Goal: Task Accomplishment & Management: Manage account settings

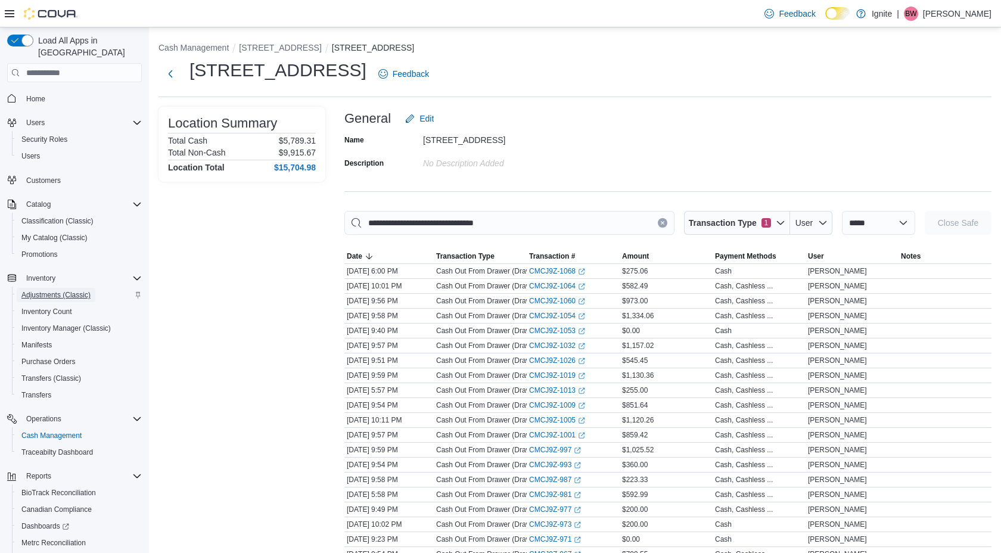
click at [55, 290] on span "Adjustments (Classic)" at bounding box center [55, 295] width 69 height 10
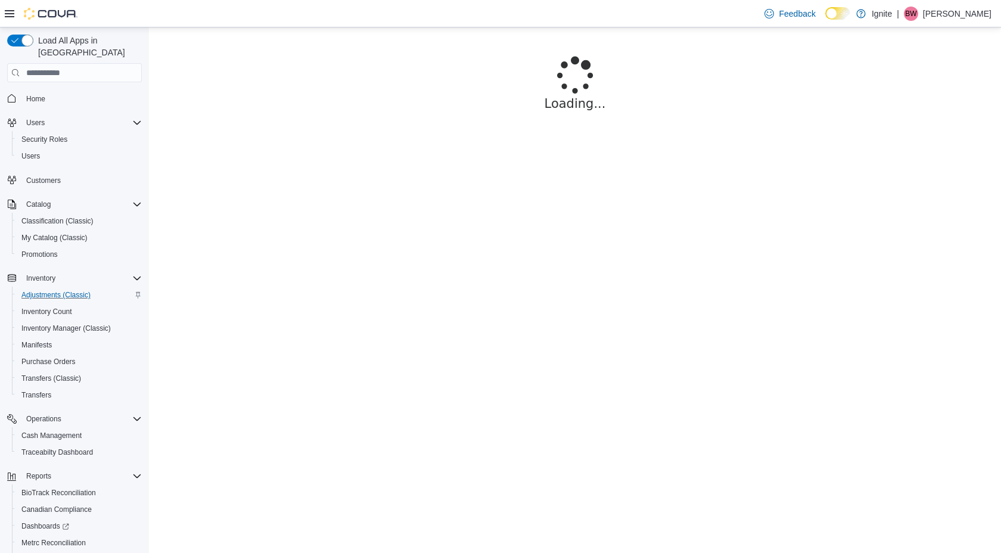
click at [960, 12] on p "[PERSON_NAME]" at bounding box center [957, 14] width 69 height 14
click at [906, 114] on span "Sign Out" at bounding box center [914, 117] width 32 height 12
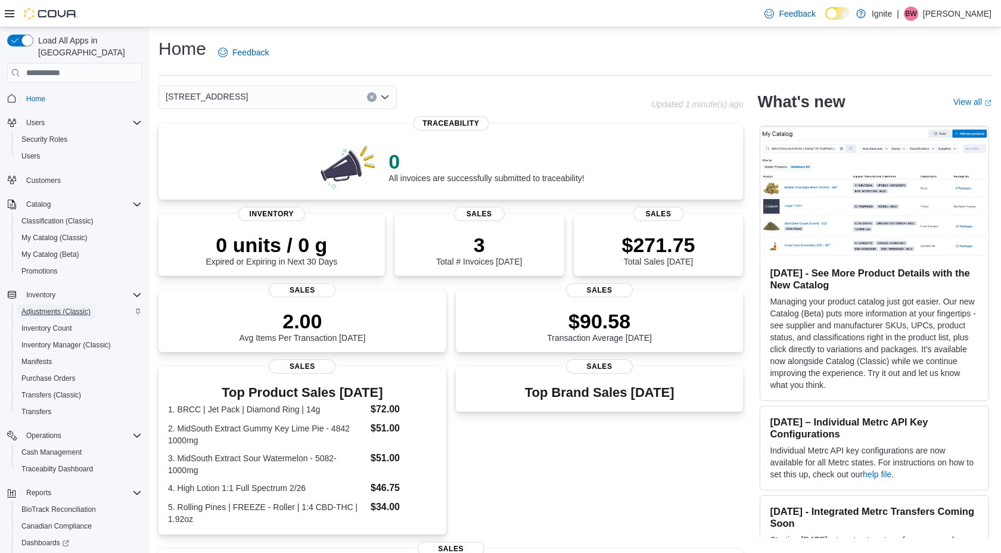
click at [35, 307] on span "Adjustments (Classic)" at bounding box center [55, 312] width 69 height 10
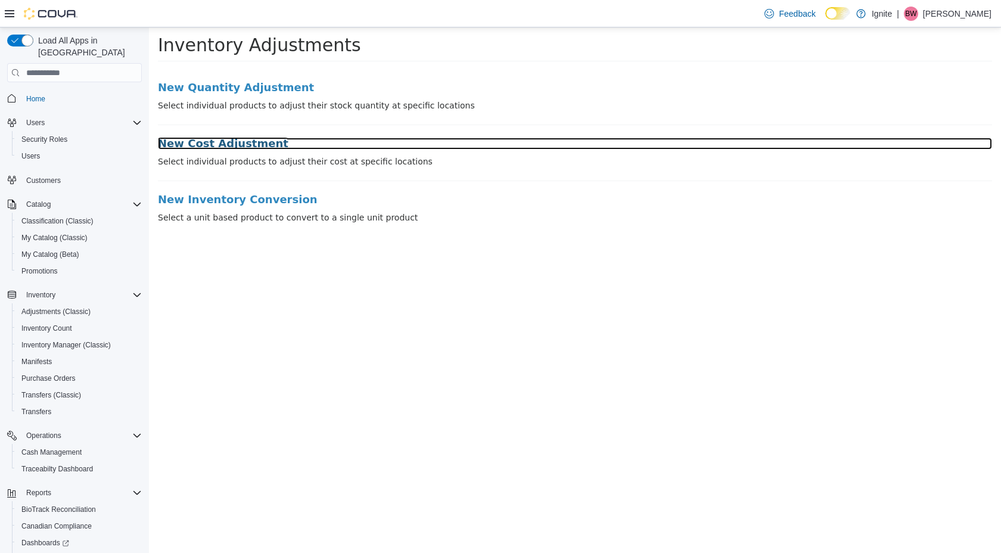
click at [219, 144] on h3 "New Cost Adjustment" at bounding box center [575, 144] width 834 height 12
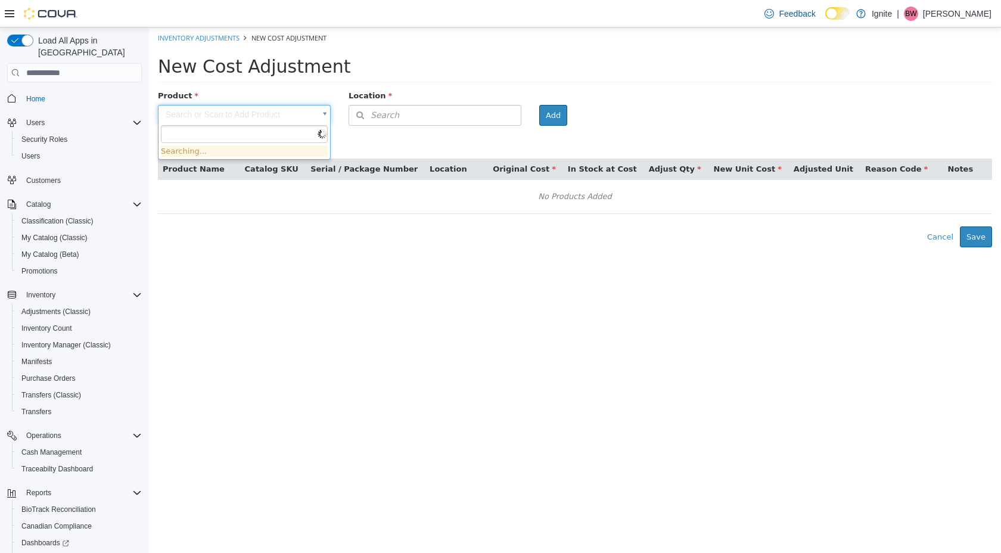
click at [207, 117] on body "× Inventory Adjustments New Cost Adjustment New Cost Adjustment Product Search …" at bounding box center [575, 137] width 852 height 220
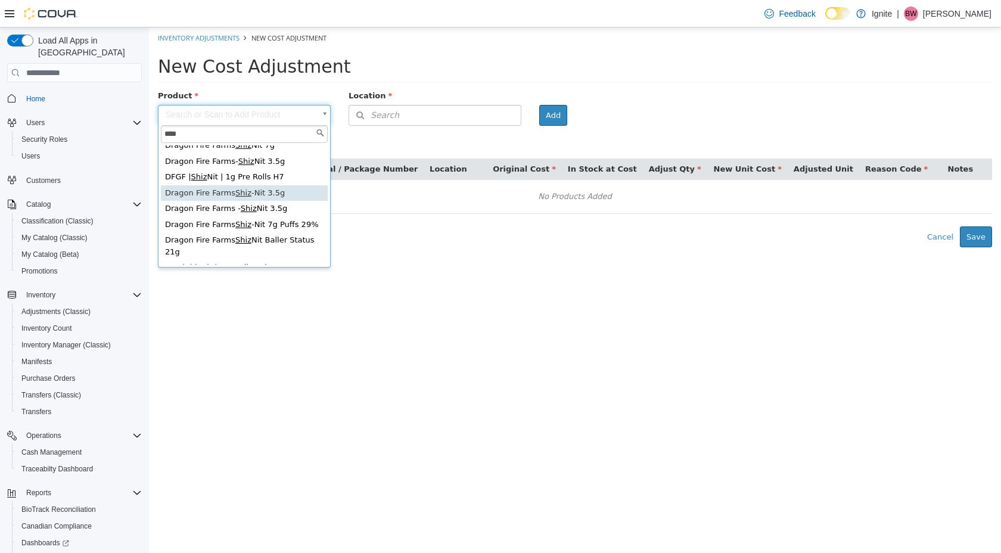
scroll to position [35, 0]
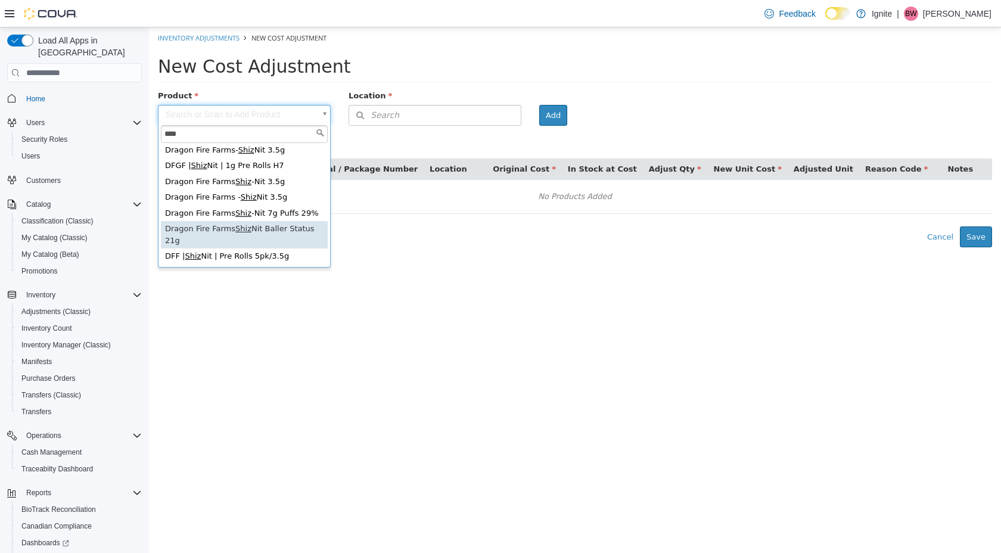
type input "****"
type input "**********"
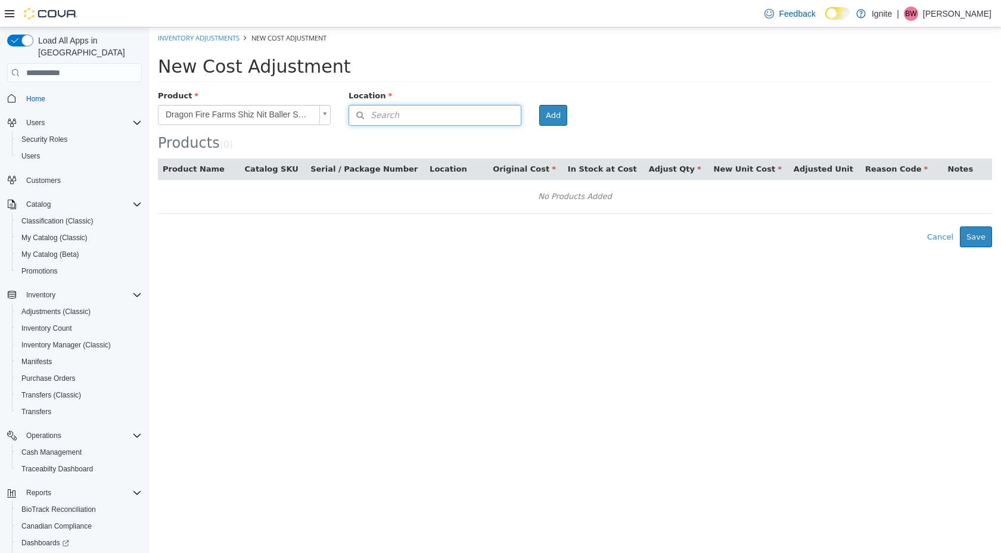
click at [509, 119] on button "Search" at bounding box center [435, 115] width 173 height 21
click at [505, 134] on span "or browse" at bounding box center [491, 136] width 58 height 20
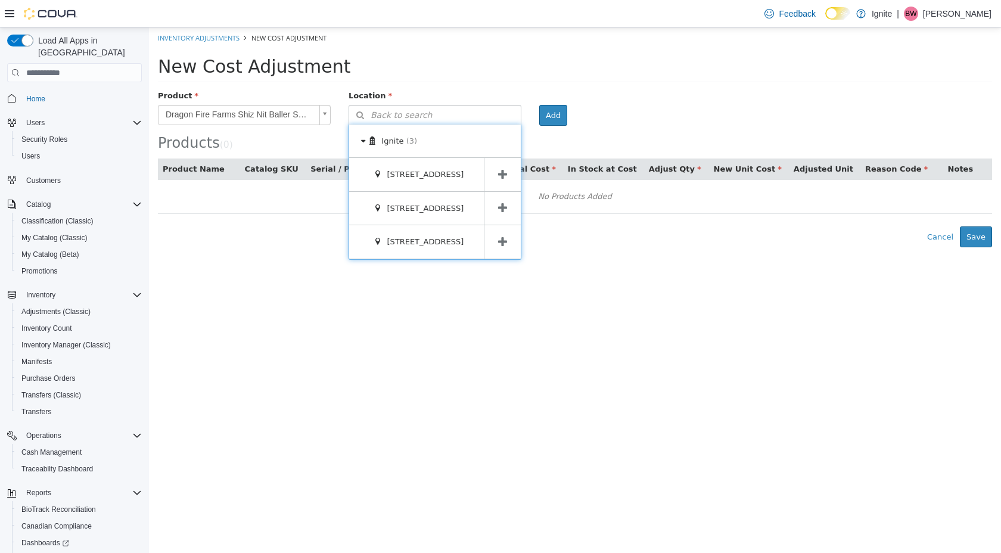
click at [500, 248] on icon at bounding box center [502, 242] width 9 height 11
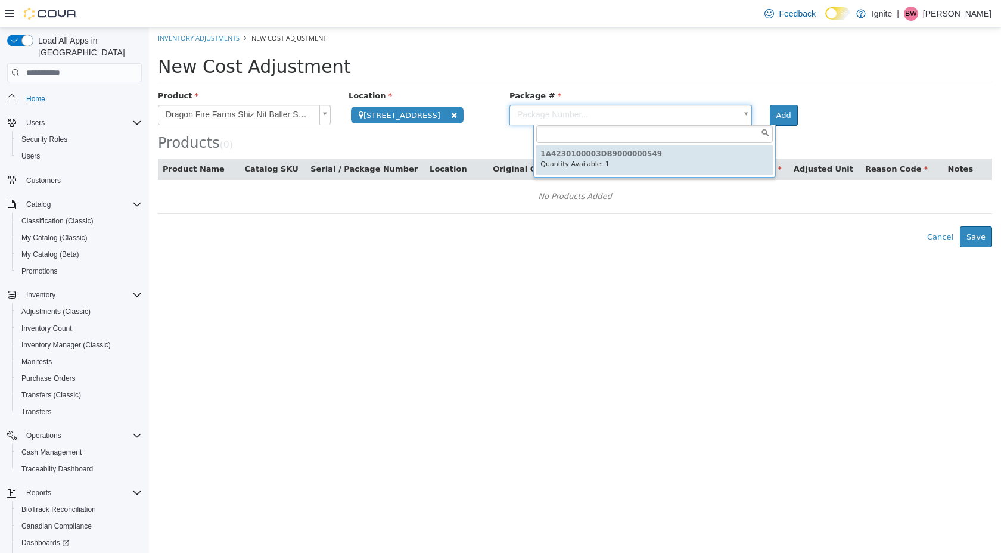
click at [662, 113] on body "**********" at bounding box center [575, 137] width 852 height 220
type input "**********"
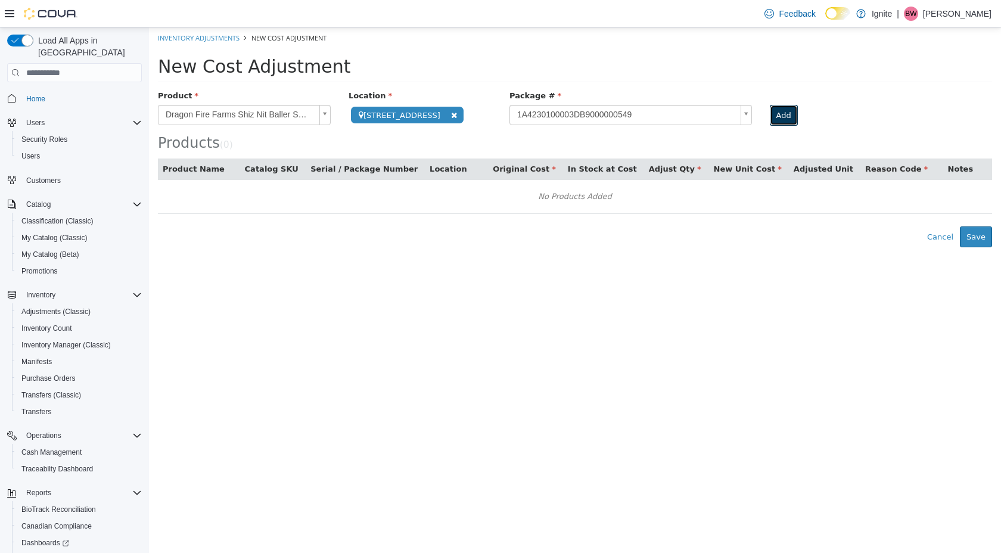
click at [798, 112] on button "Add" at bounding box center [784, 115] width 28 height 21
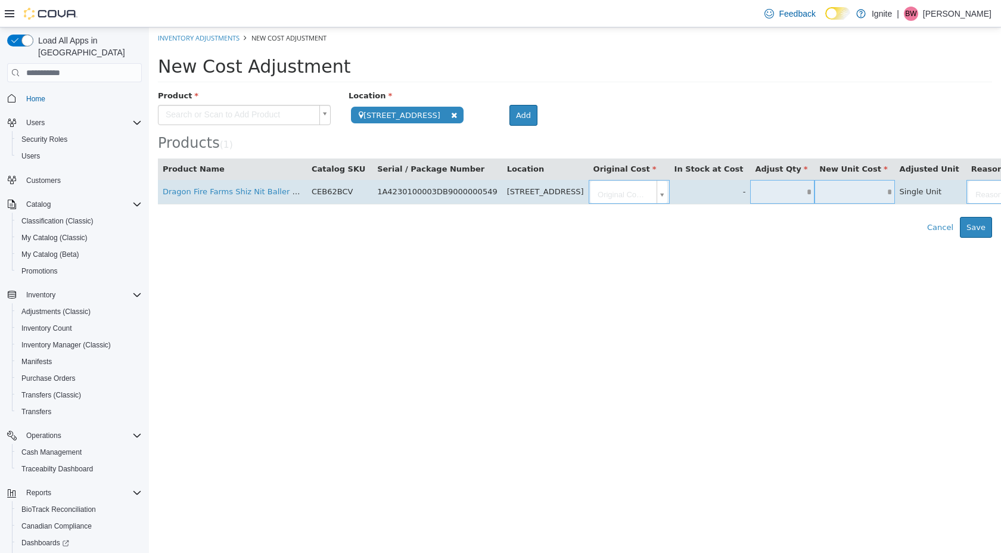
click at [675, 195] on body "**********" at bounding box center [575, 132] width 852 height 210
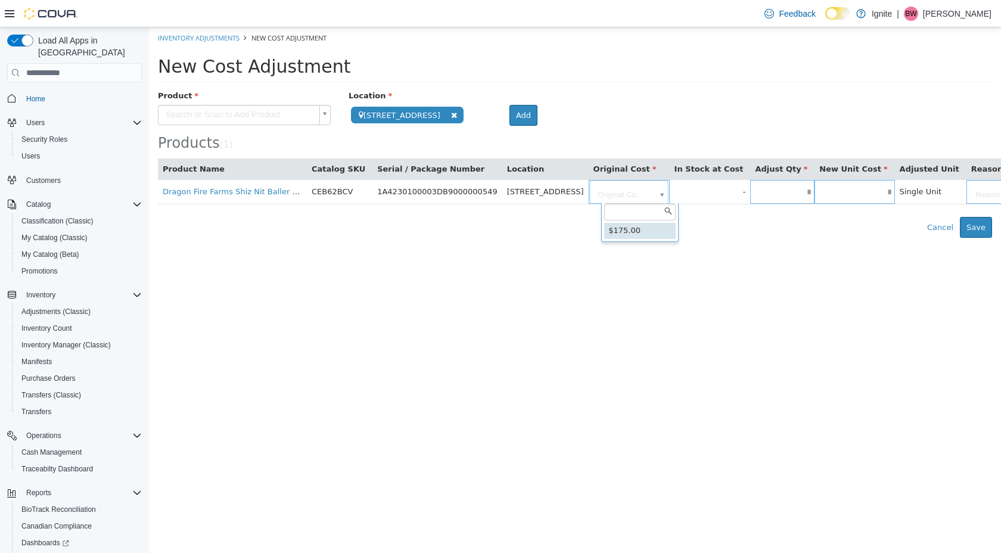
type input "*"
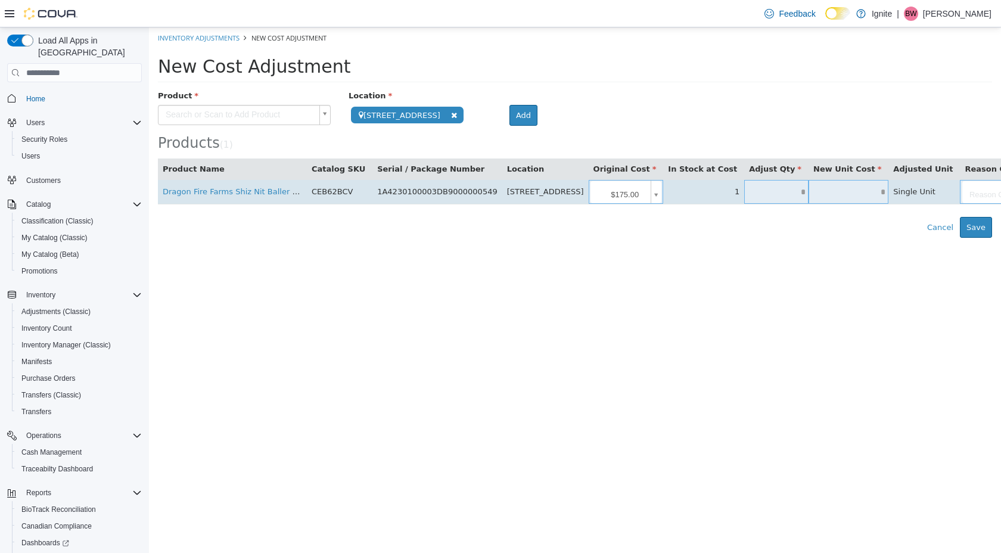
click at [853, 192] on input "text" at bounding box center [848, 192] width 80 height 9
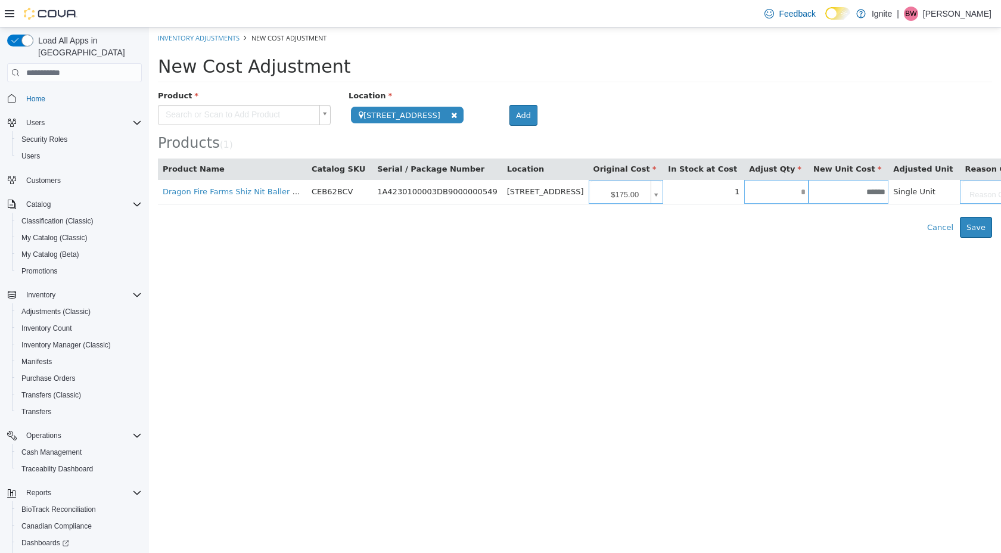
type input "*******"
click at [914, 238] on html "**********" at bounding box center [575, 132] width 852 height 210
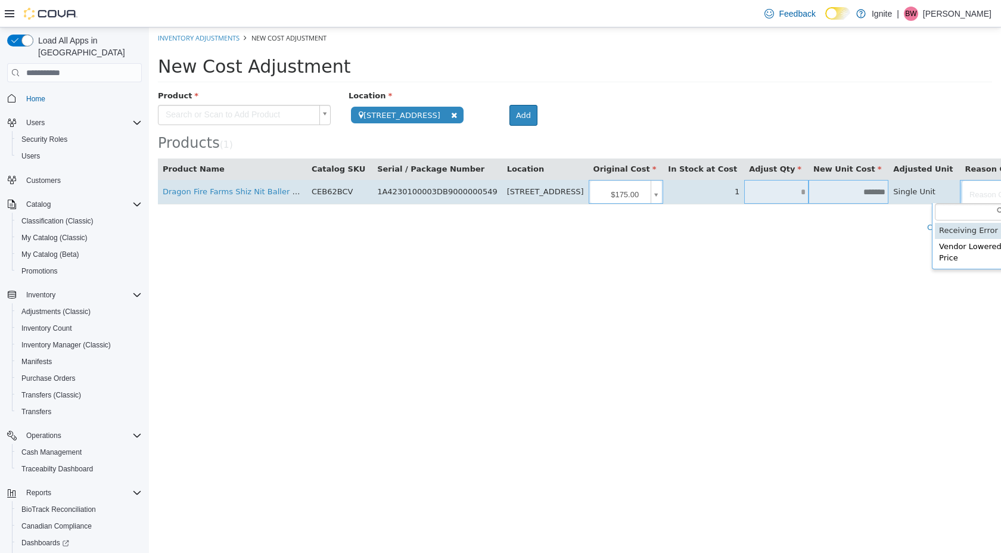
click at [960, 195] on body "**********" at bounding box center [575, 132] width 852 height 210
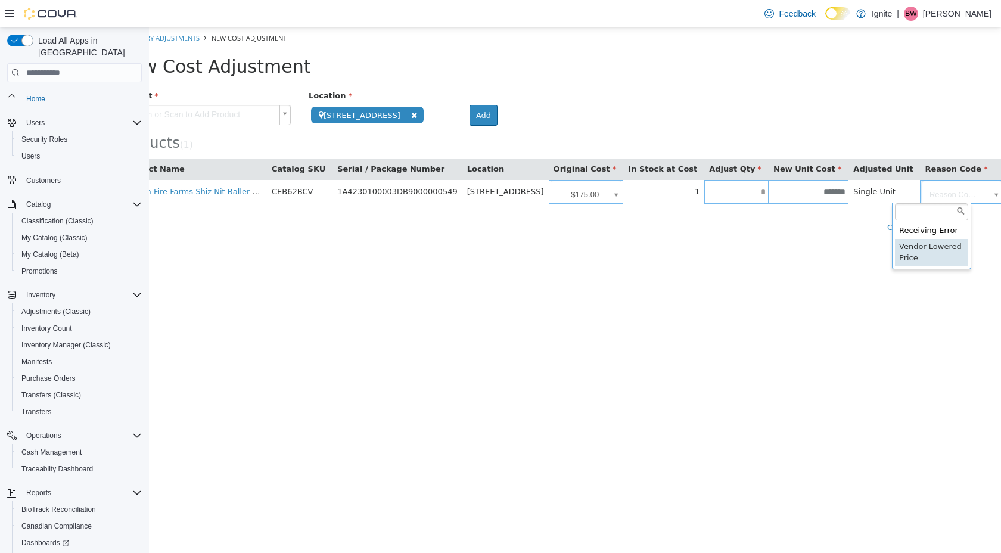
scroll to position [0, 67]
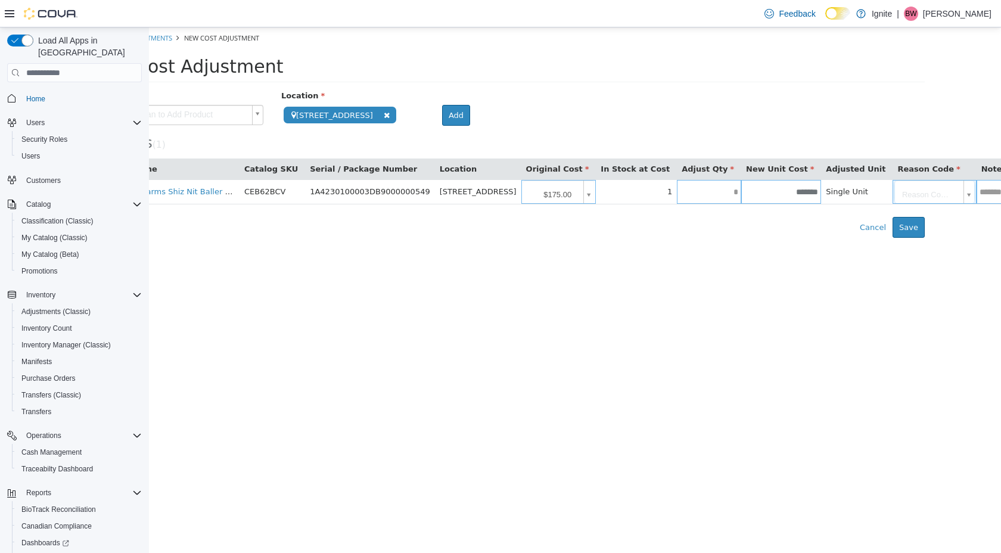
click at [920, 238] on html "**********" at bounding box center [508, 132] width 852 height 210
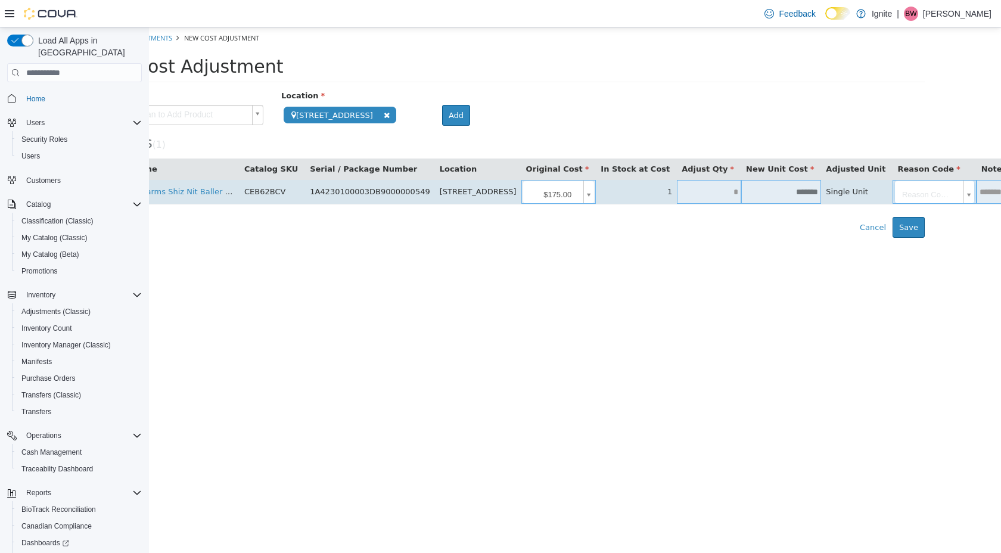
click at [891, 191] on body "**********" at bounding box center [508, 132] width 852 height 210
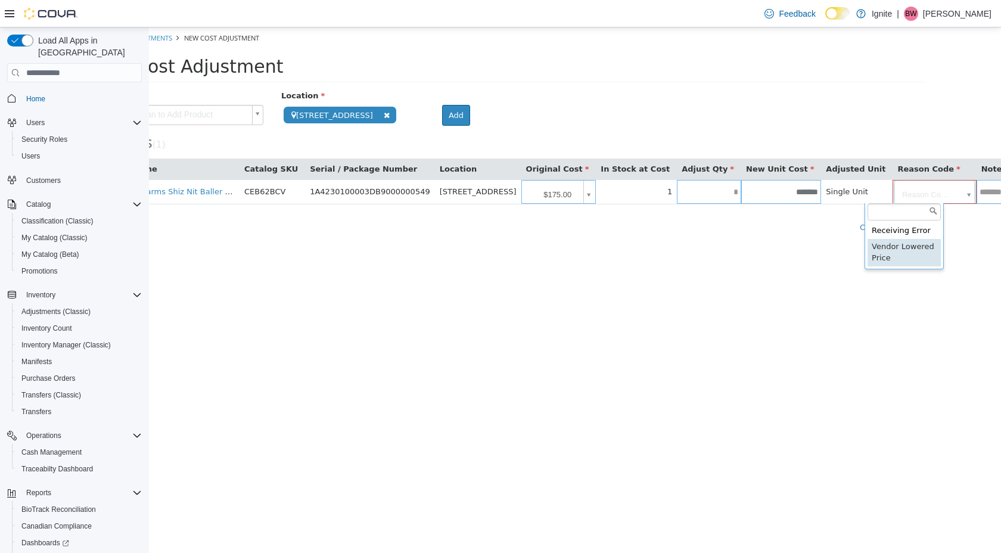
type input "**********"
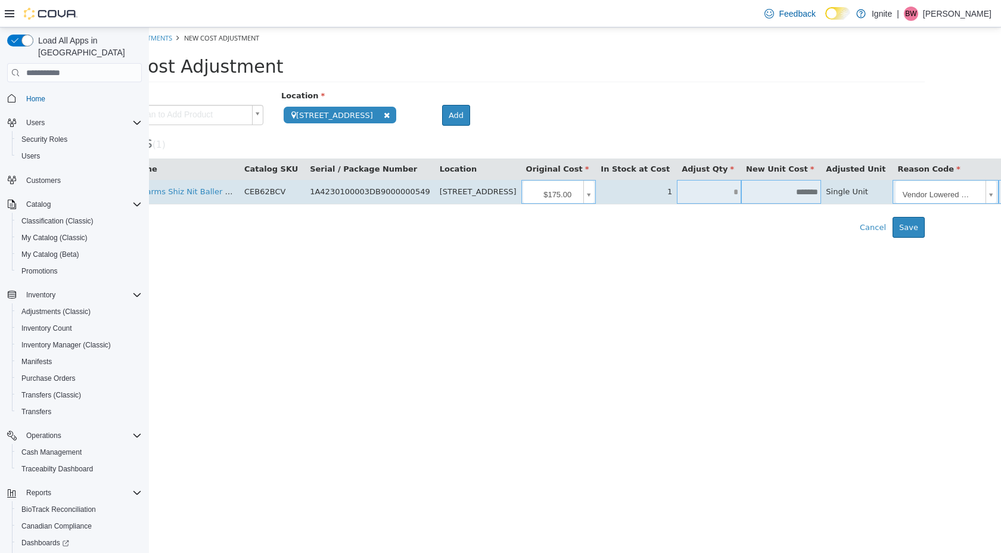
scroll to position [0, 90]
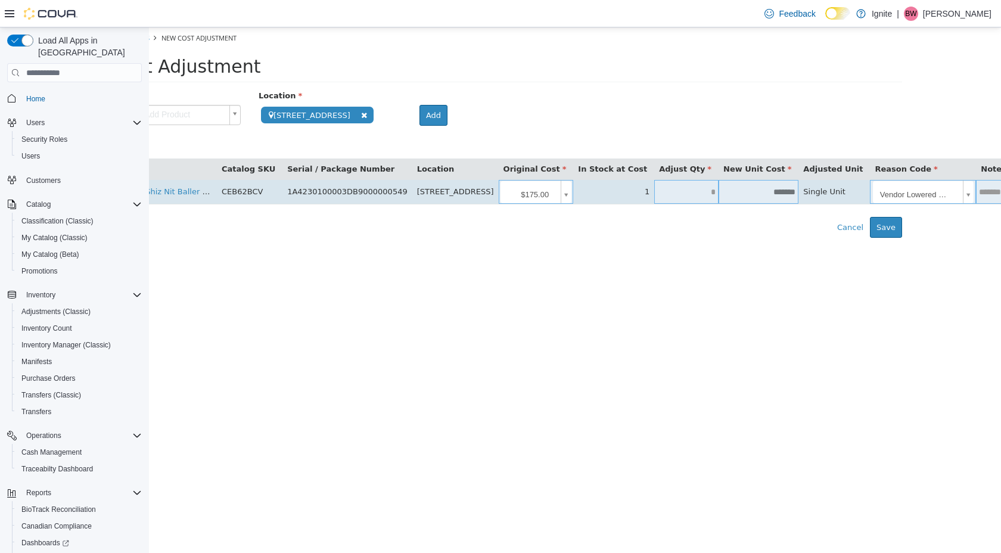
click at [976, 201] on td at bounding box center [994, 192] width 37 height 24
click at [976, 189] on input "text" at bounding box center [994, 192] width 37 height 9
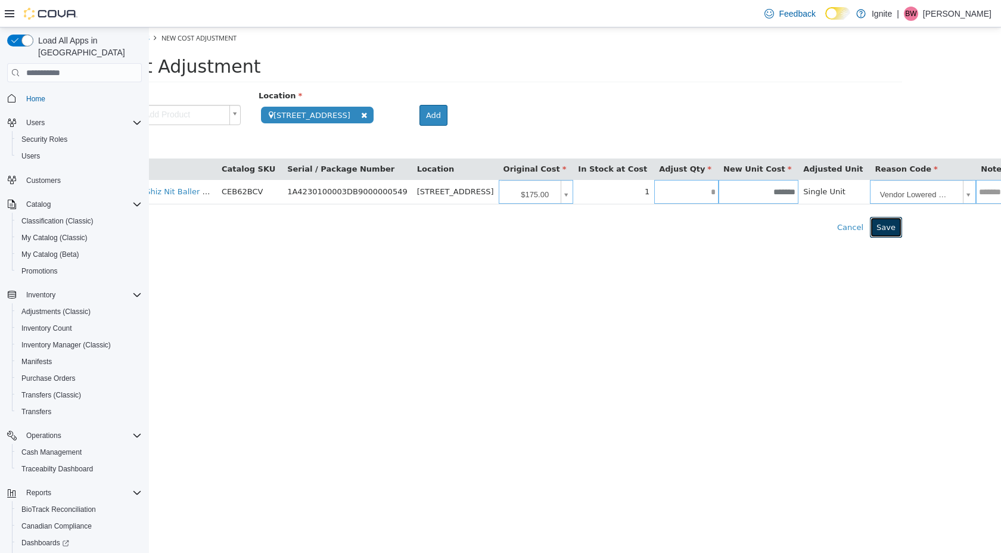
click at [889, 228] on button "Save" at bounding box center [886, 227] width 32 height 21
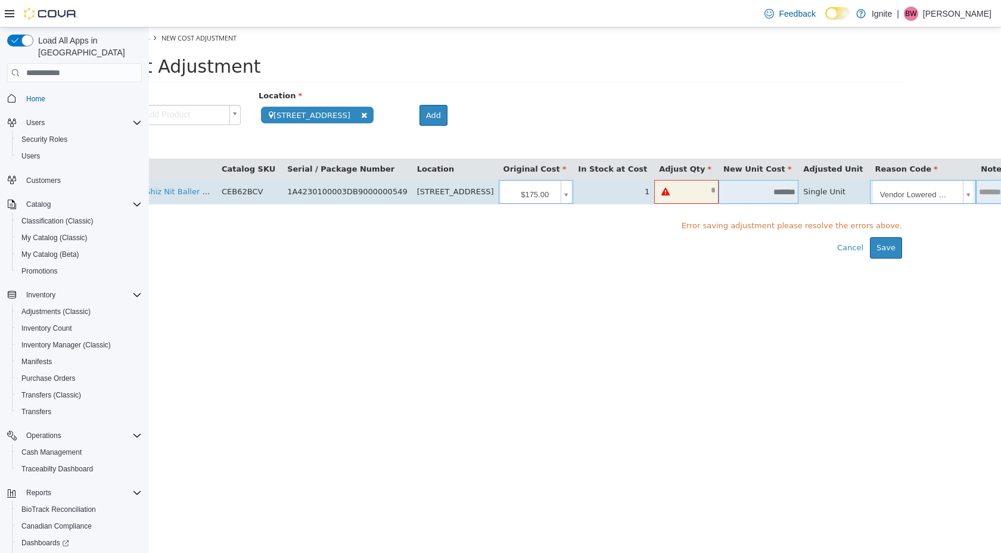
click at [692, 194] on input "text" at bounding box center [698, 190] width 42 height 9
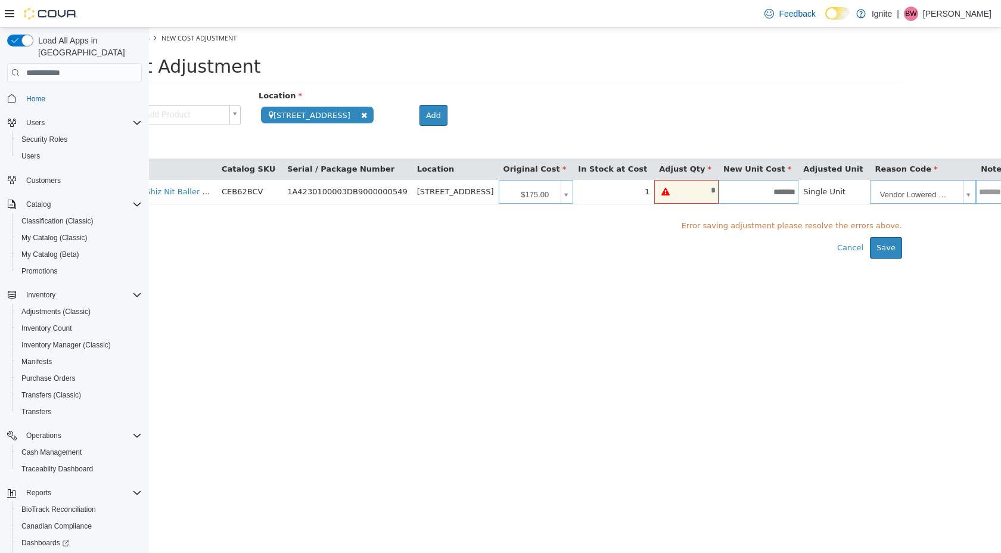
type input "*"
click at [724, 256] on div "Error saving adjustment please resolve the errors above. Cancel Save" at bounding box center [485, 238] width 852 height 42
click at [888, 251] on button "Save" at bounding box center [886, 247] width 32 height 21
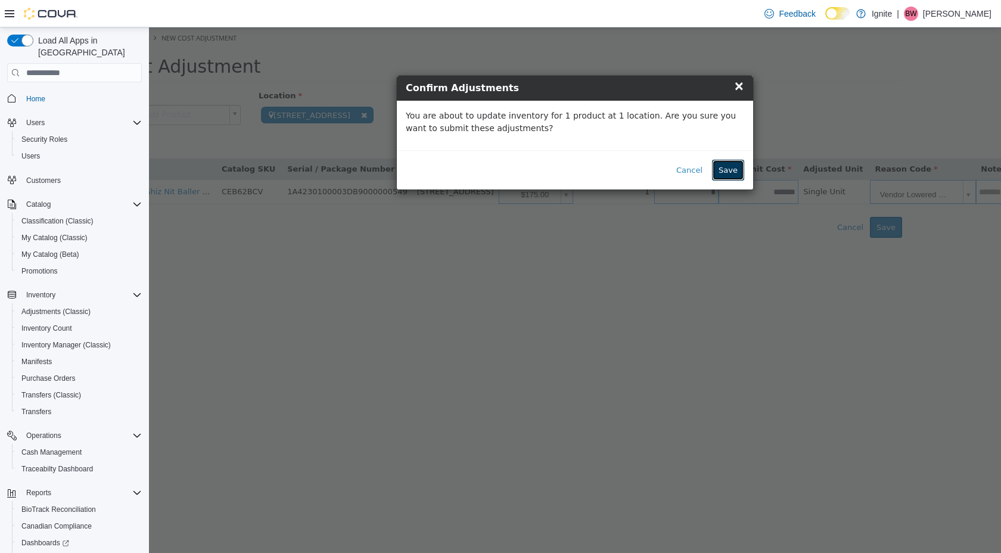
click at [735, 172] on button "Save" at bounding box center [728, 170] width 32 height 21
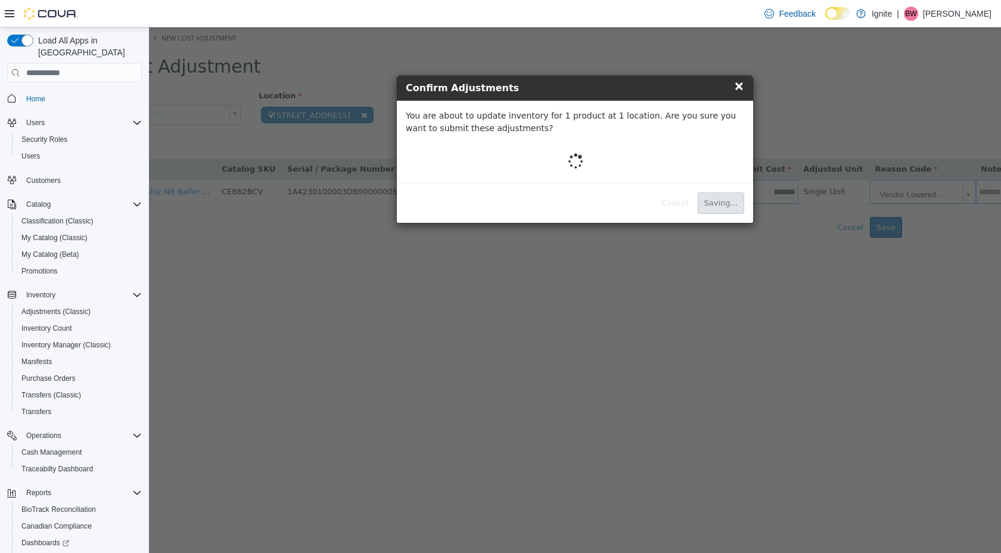
scroll to position [0, 0]
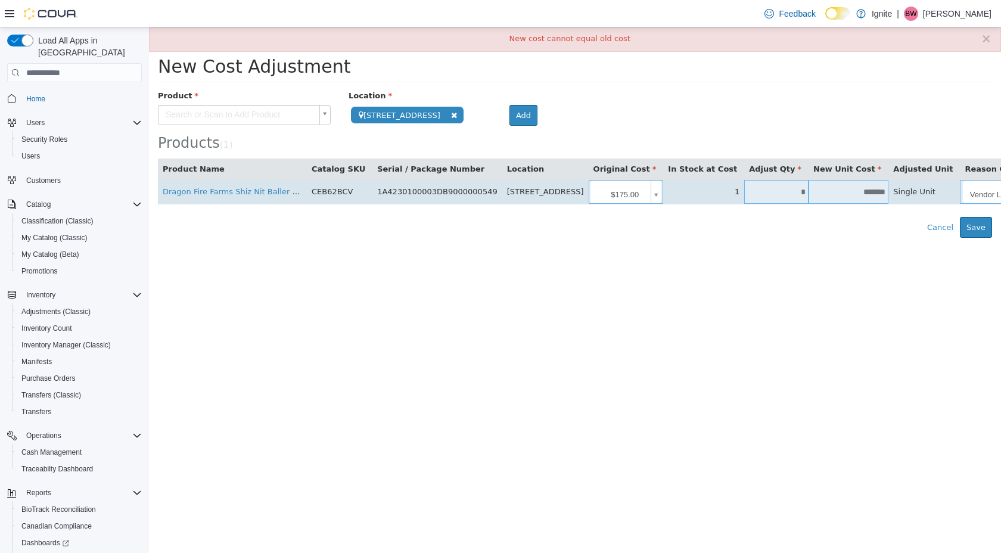
click at [847, 192] on input "*******" at bounding box center [848, 192] width 80 height 9
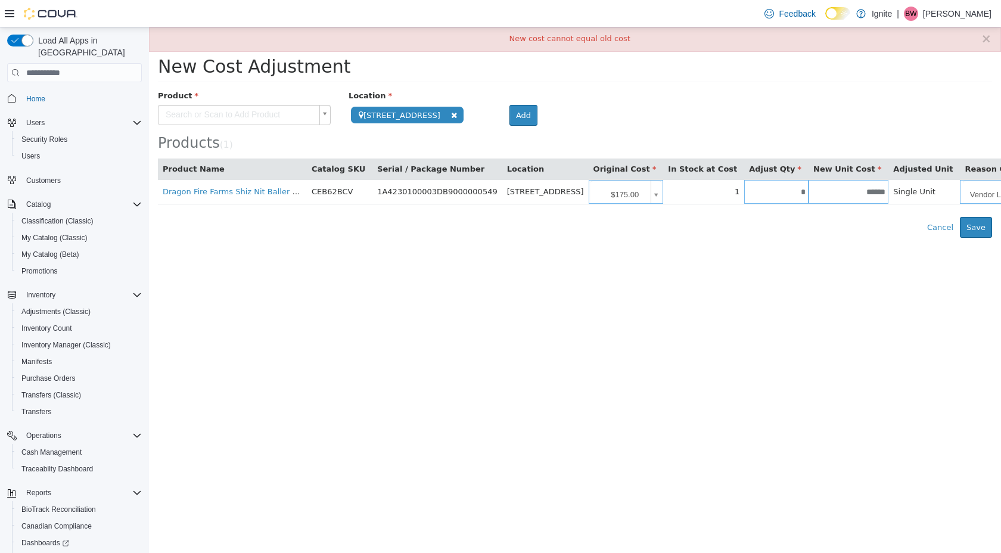
type input "*******"
click at [910, 238] on html "**********" at bounding box center [575, 132] width 852 height 210
click at [983, 234] on button "Save" at bounding box center [976, 227] width 32 height 21
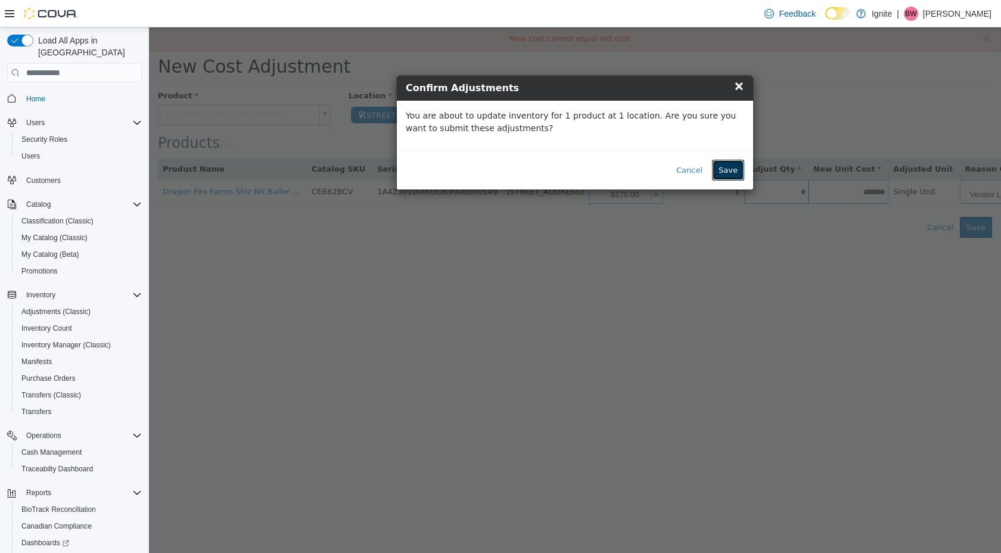
click at [724, 170] on button "Save" at bounding box center [728, 170] width 32 height 21
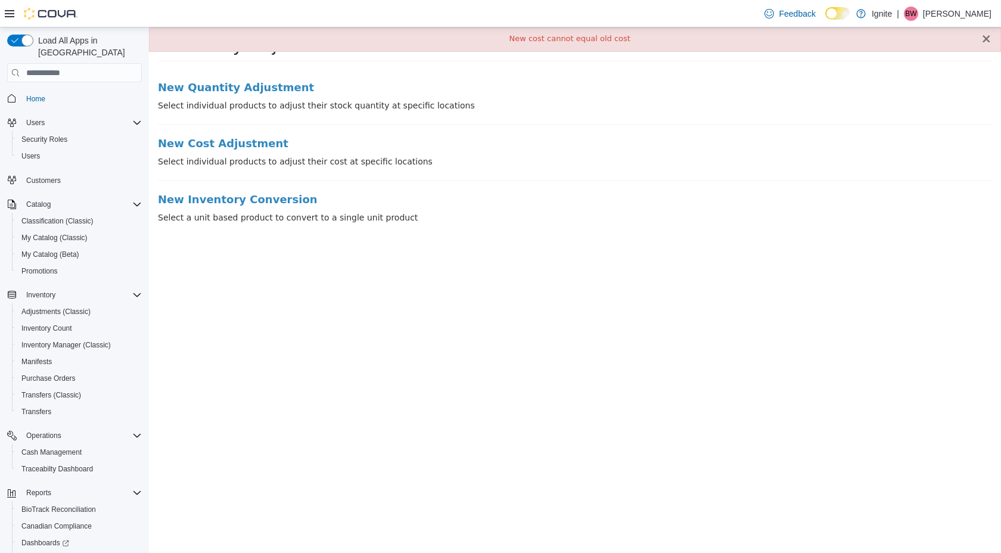
click at [987, 38] on button "×" at bounding box center [986, 39] width 11 height 13
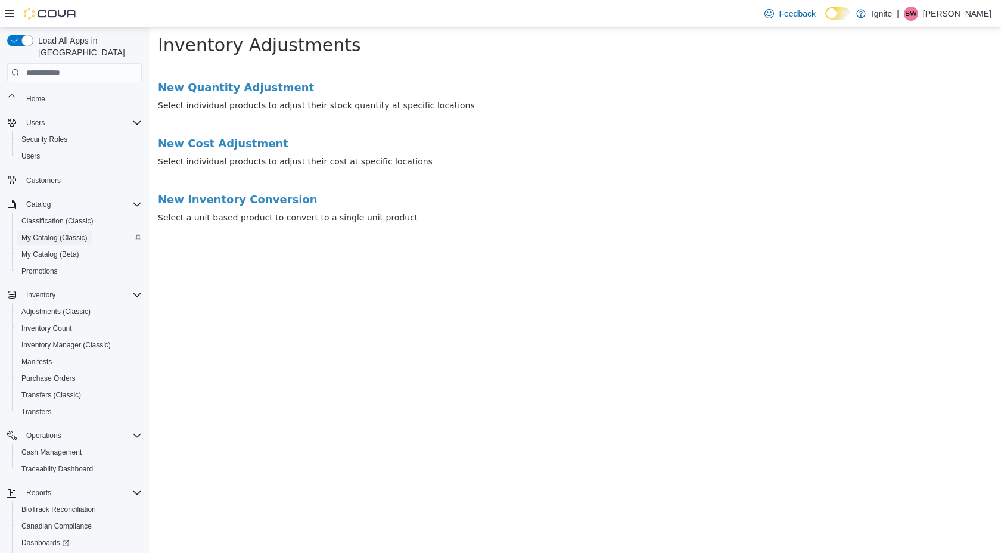
click at [38, 233] on span "My Catalog (Classic)" at bounding box center [54, 238] width 66 height 10
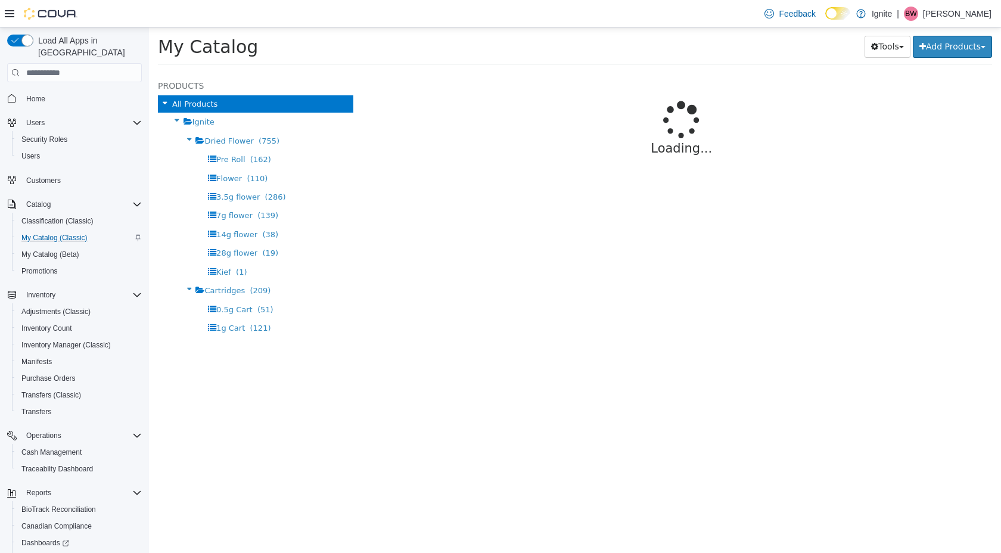
select select "**********"
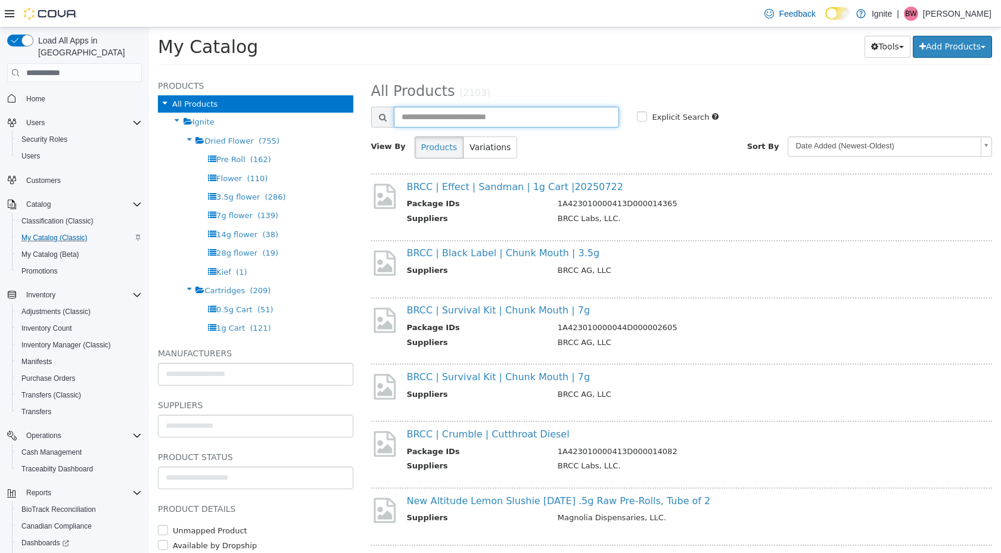
click at [414, 115] on input "text" at bounding box center [507, 117] width 226 height 21
type input "****"
select select "**********"
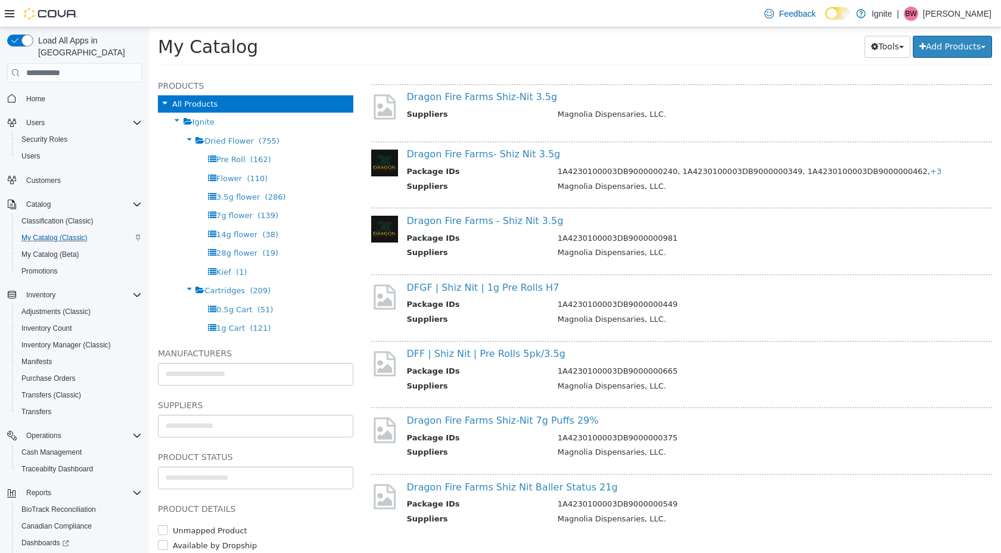
scroll to position [223, 0]
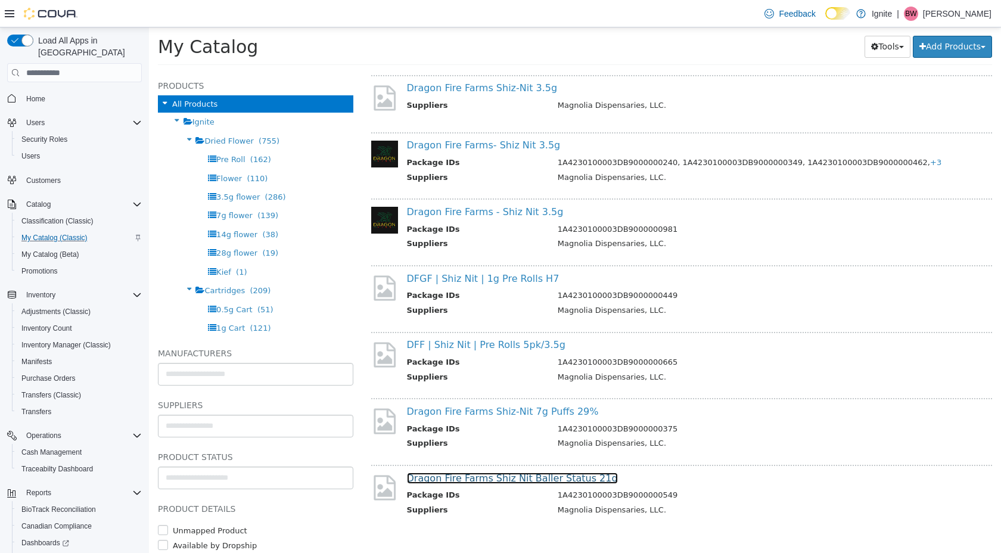
click at [500, 478] on link "Dragon Fire Farms Shiz Nit Baller Status 21g" at bounding box center [512, 477] width 211 height 11
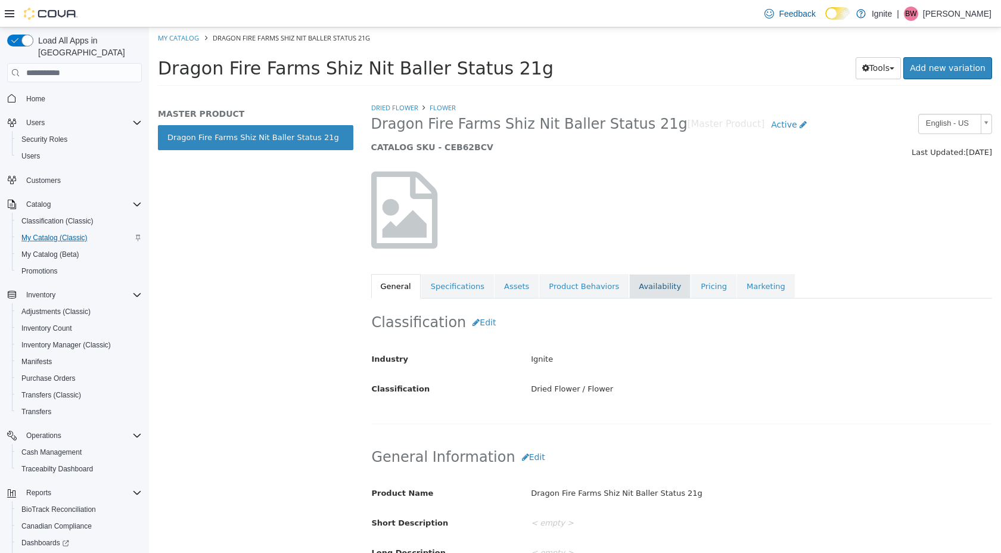
click at [646, 289] on link "Availability" at bounding box center [659, 286] width 61 height 25
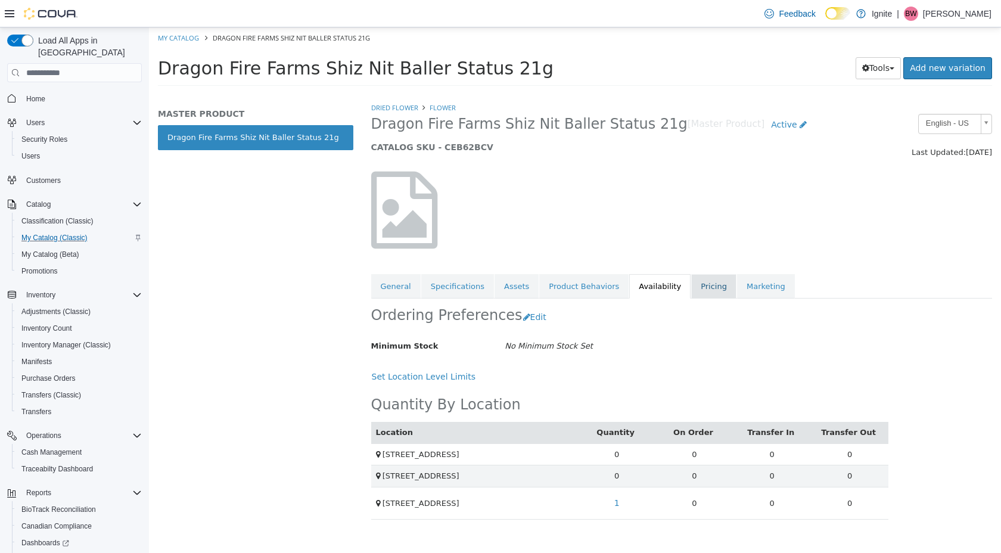
click at [699, 285] on link "Pricing" at bounding box center [713, 286] width 45 height 25
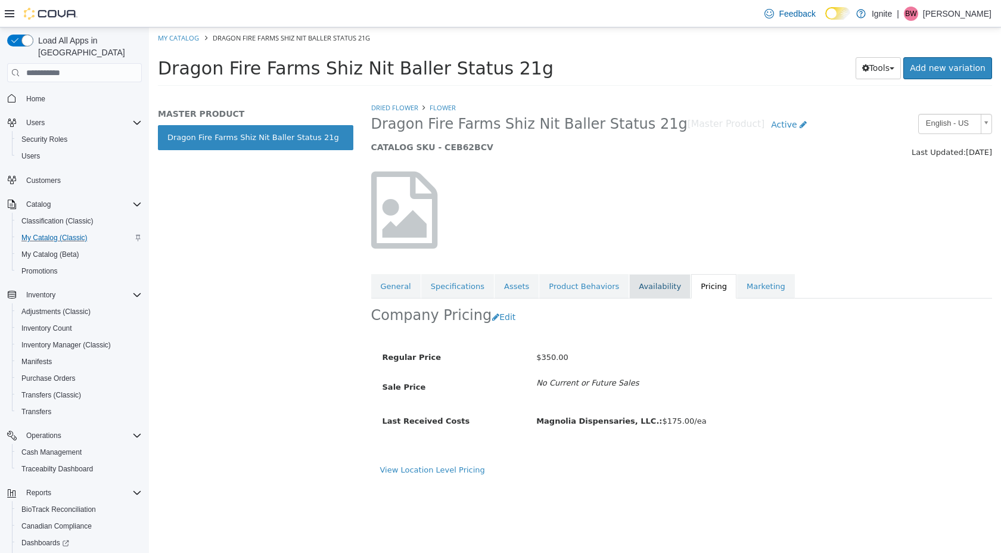
click at [656, 293] on link "Availability" at bounding box center [659, 286] width 61 height 25
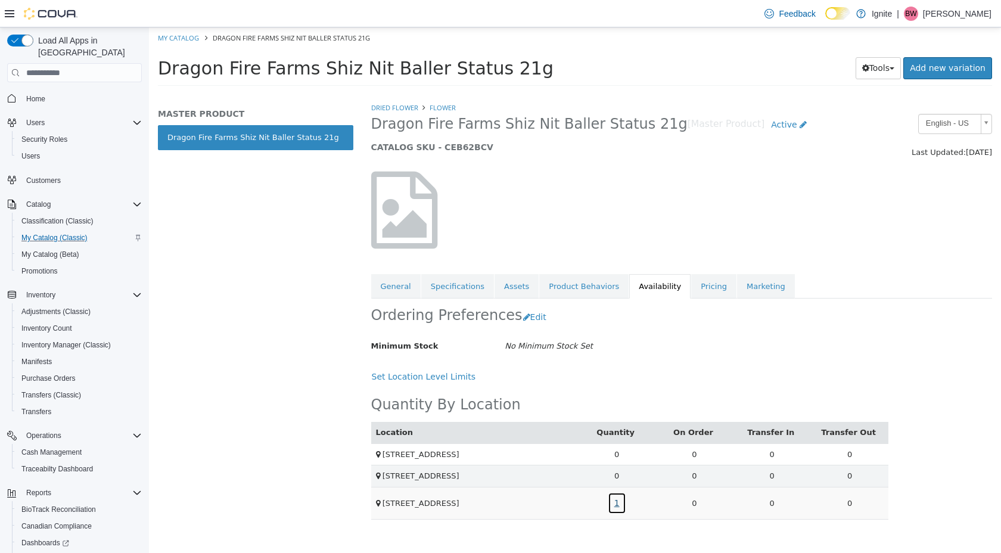
click at [615, 505] on link "1" at bounding box center [617, 503] width 18 height 22
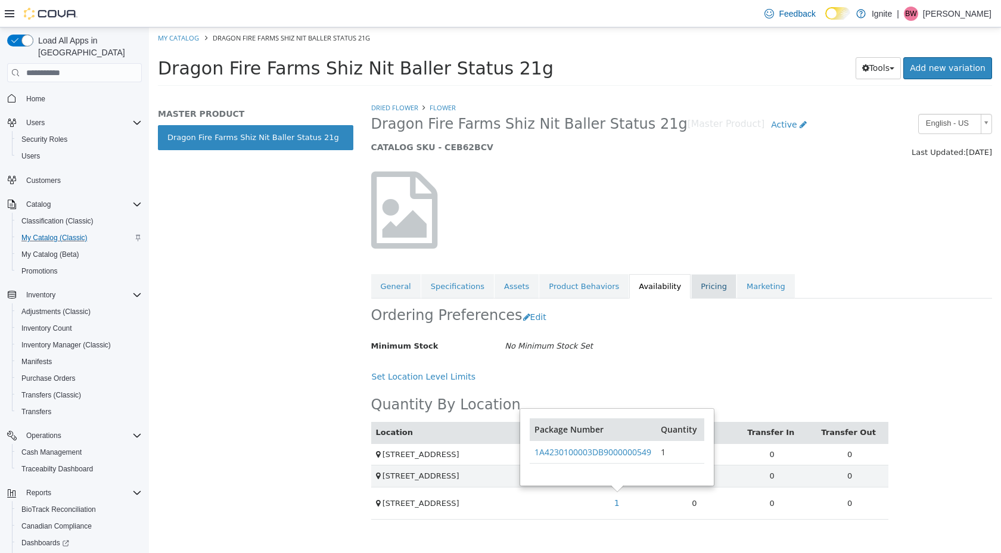
click at [692, 285] on link "Pricing" at bounding box center [713, 286] width 45 height 25
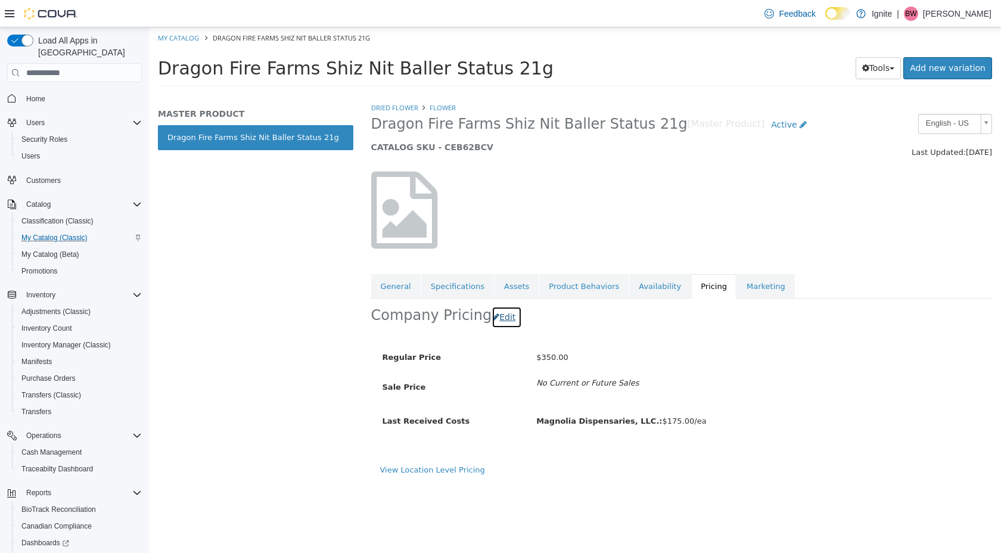
click at [493, 317] on button "Edit" at bounding box center [506, 317] width 30 height 22
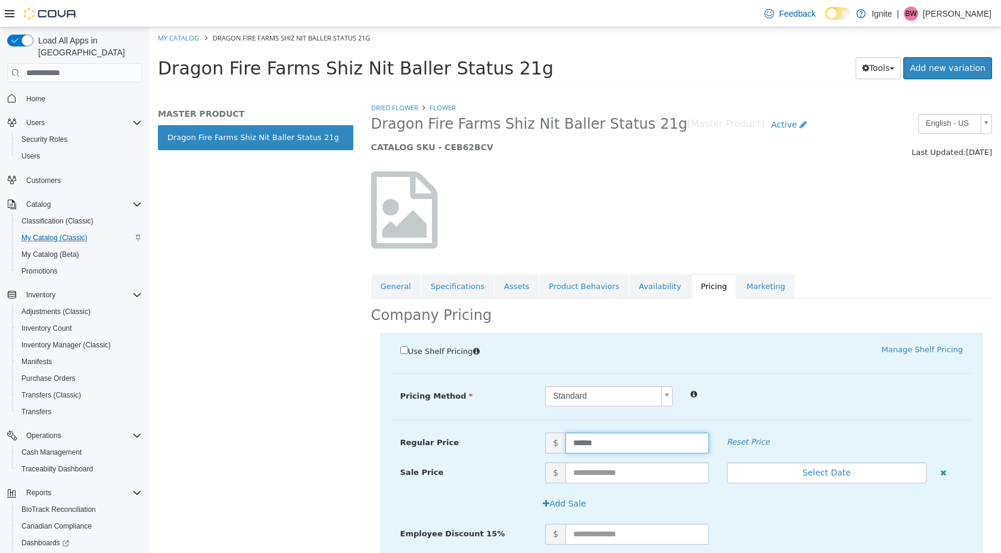
click at [587, 443] on input "******" at bounding box center [637, 443] width 144 height 21
type input "******"
click at [855, 500] on div "Add Sale" at bounding box center [753, 504] width 435 height 22
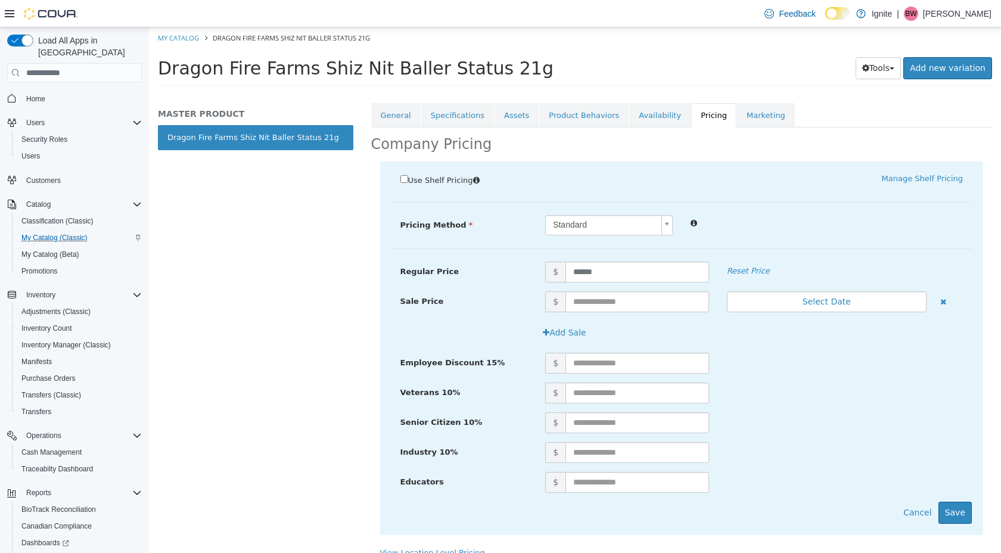
scroll to position [186, 0]
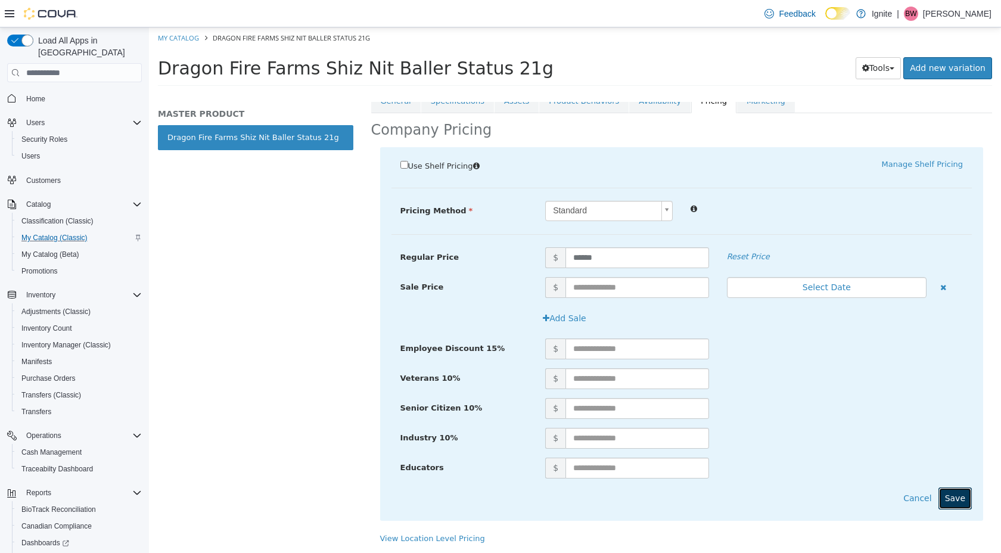
click at [956, 502] on button "Save" at bounding box center [954, 498] width 33 height 22
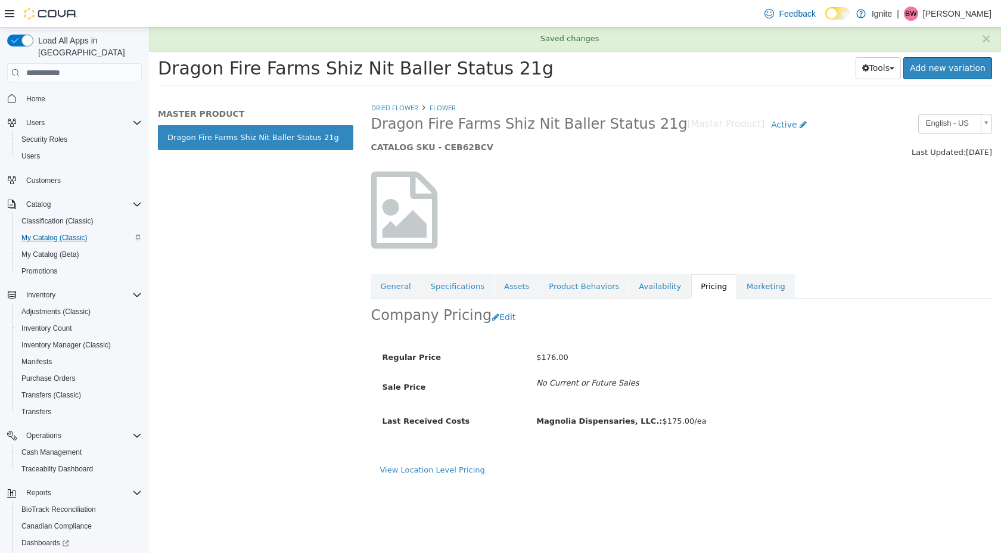
scroll to position [0, 0]
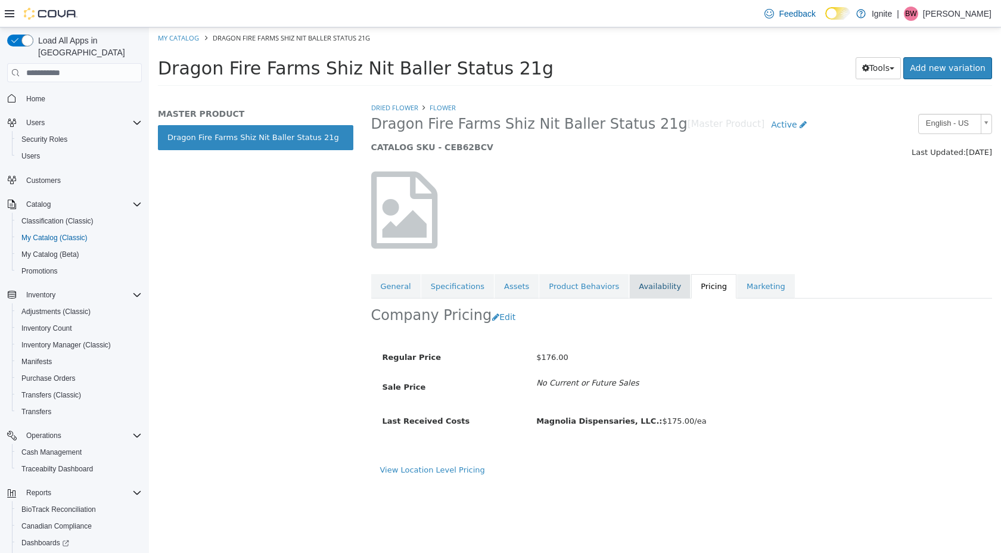
click at [644, 292] on link "Availability" at bounding box center [659, 286] width 61 height 25
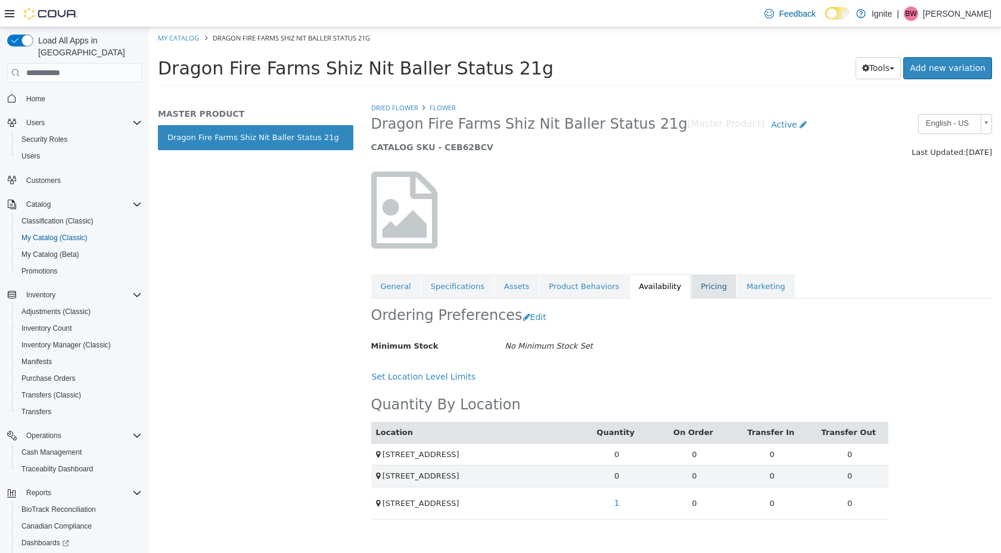
click at [704, 284] on link "Pricing" at bounding box center [713, 286] width 45 height 25
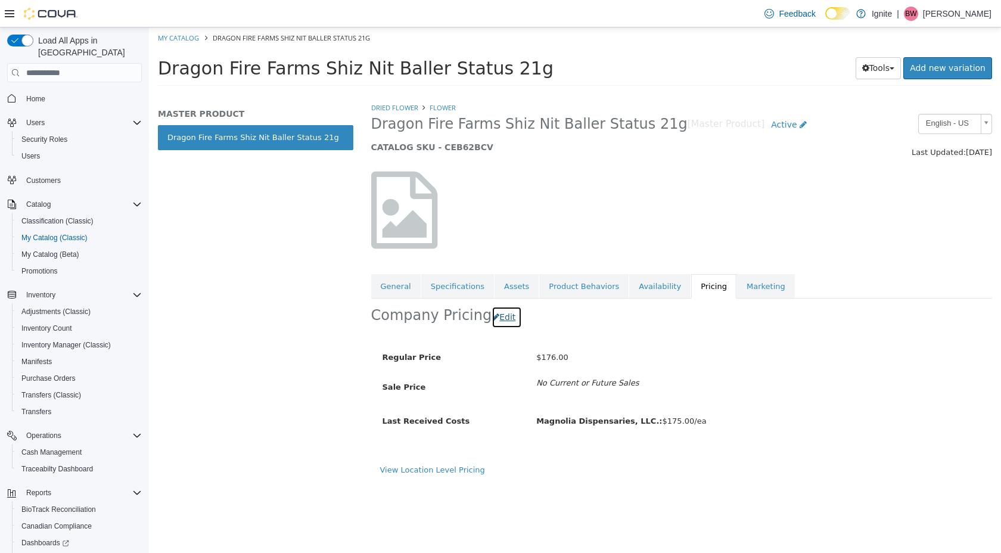
click at [491, 318] on button "Edit" at bounding box center [506, 317] width 30 height 22
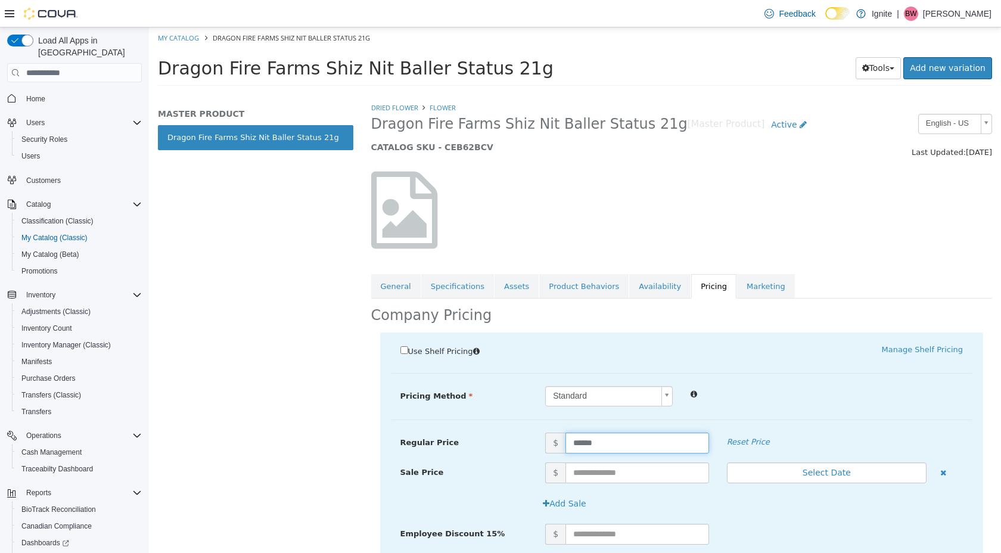
click at [586, 442] on input "******" at bounding box center [637, 443] width 144 height 21
type input "******"
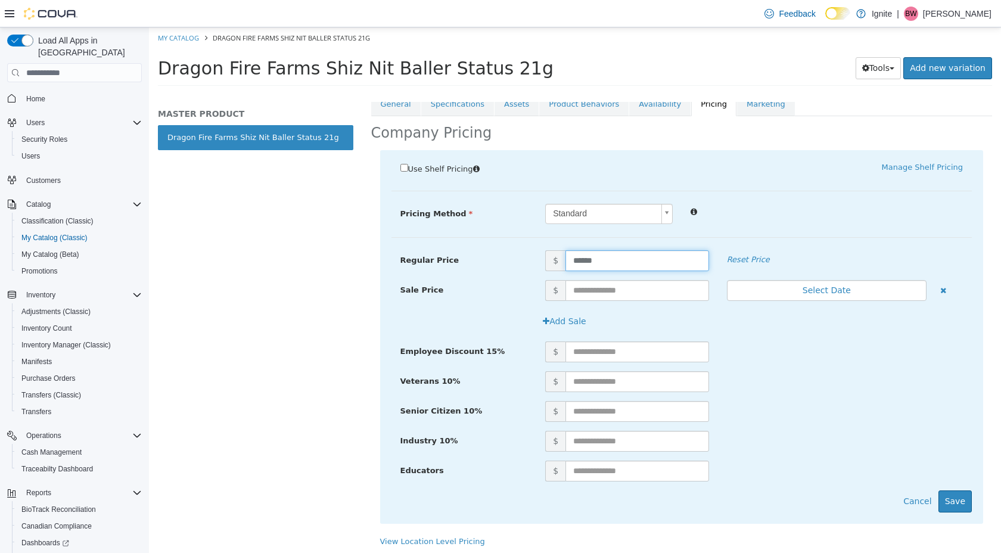
scroll to position [186, 0]
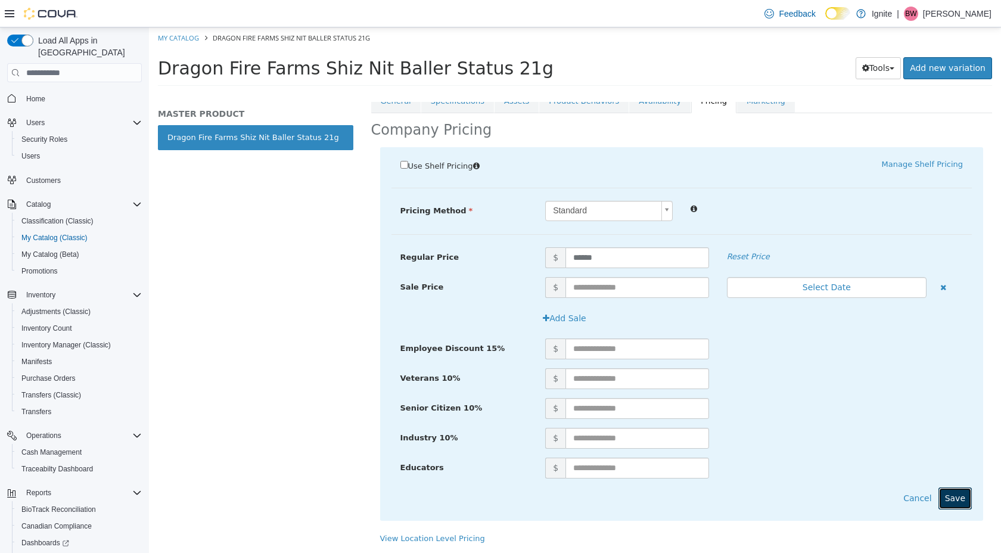
click at [953, 496] on button "Save" at bounding box center [954, 498] width 33 height 22
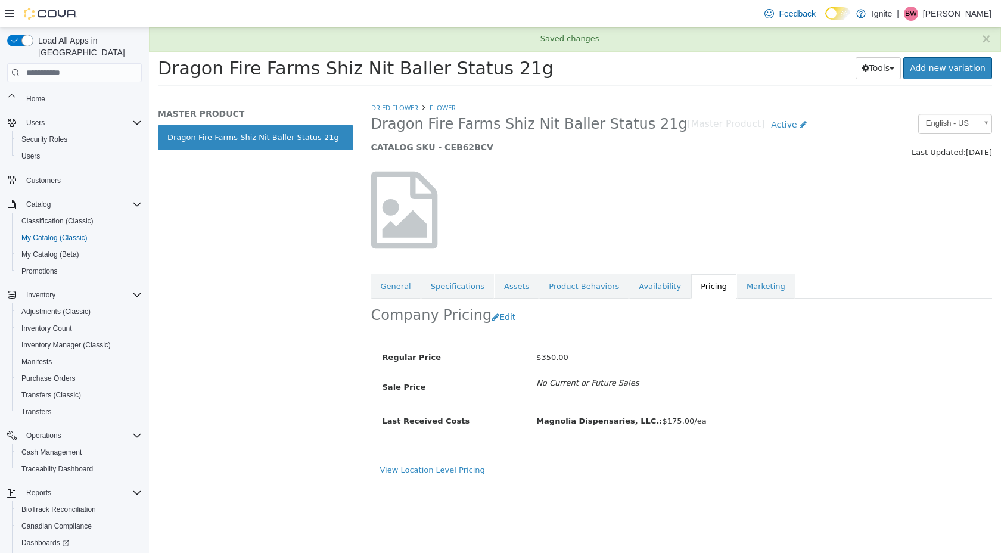
scroll to position [0, 0]
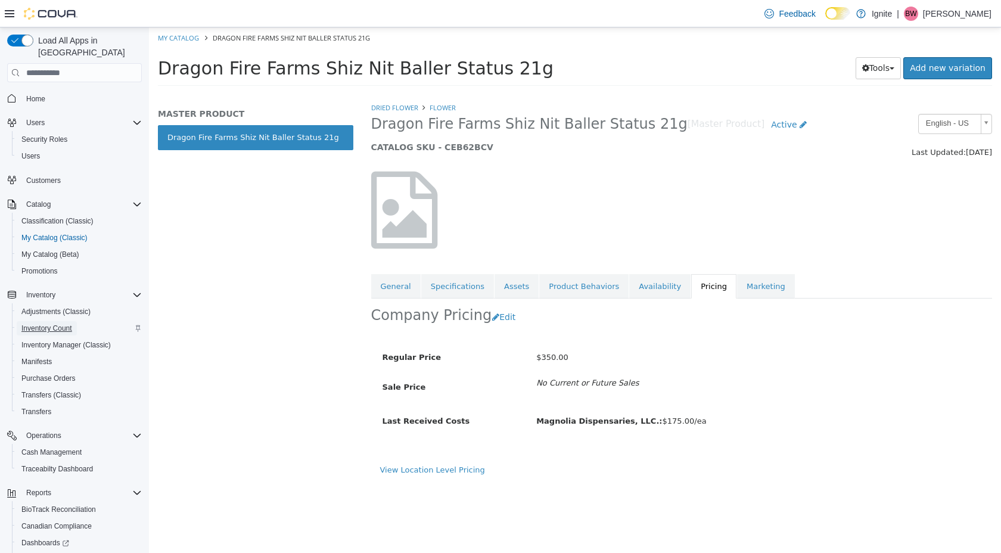
click at [48, 323] on span "Inventory Count" at bounding box center [46, 328] width 51 height 10
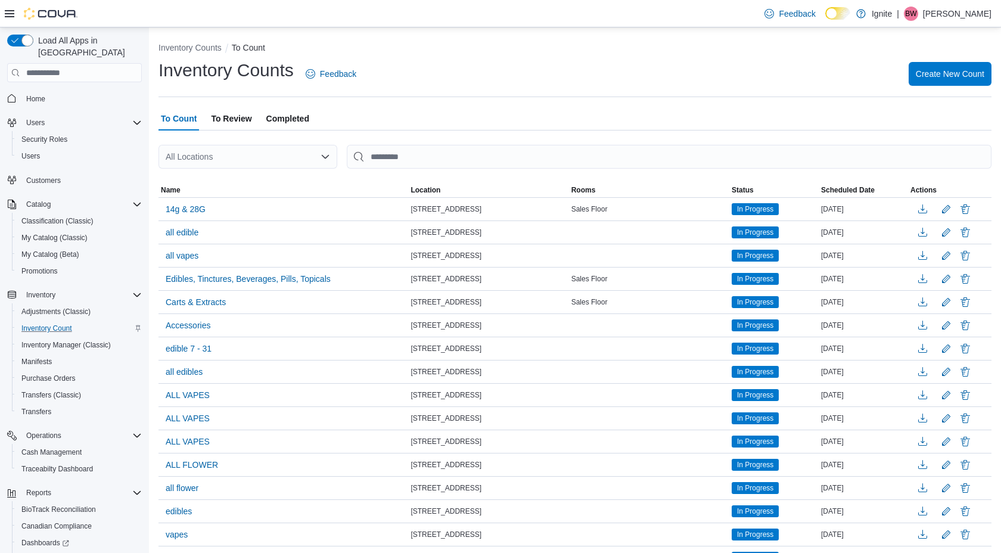
click at [327, 156] on icon "Open list of options" at bounding box center [325, 157] width 7 height 4
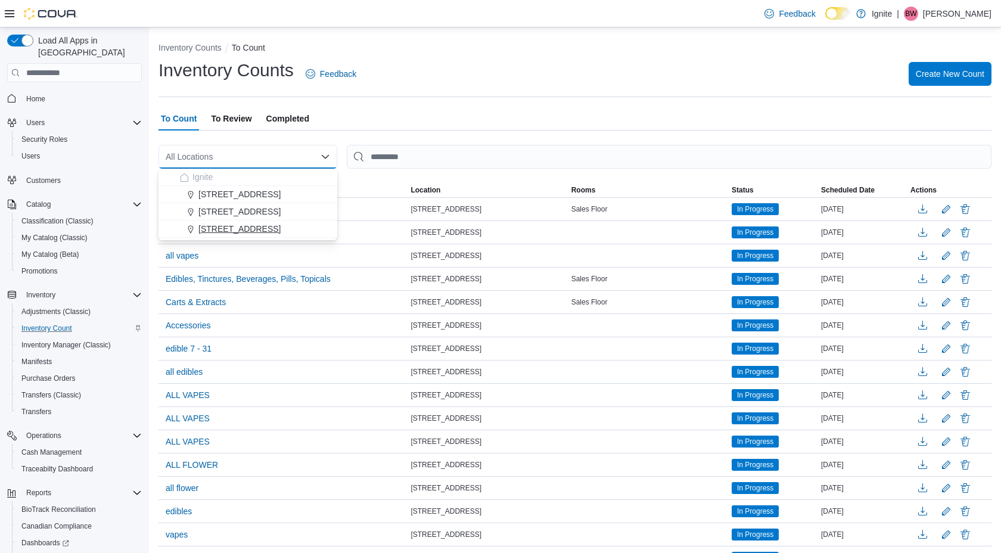
click at [254, 228] on span "[STREET_ADDRESS]" at bounding box center [239, 229] width 82 height 12
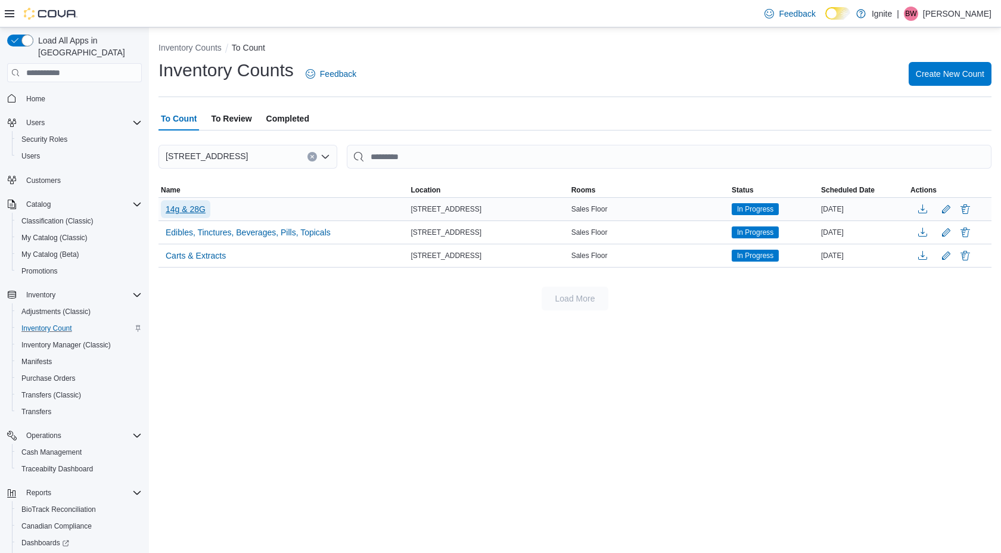
click at [192, 211] on span "14g & 28G" at bounding box center [186, 209] width 40 height 12
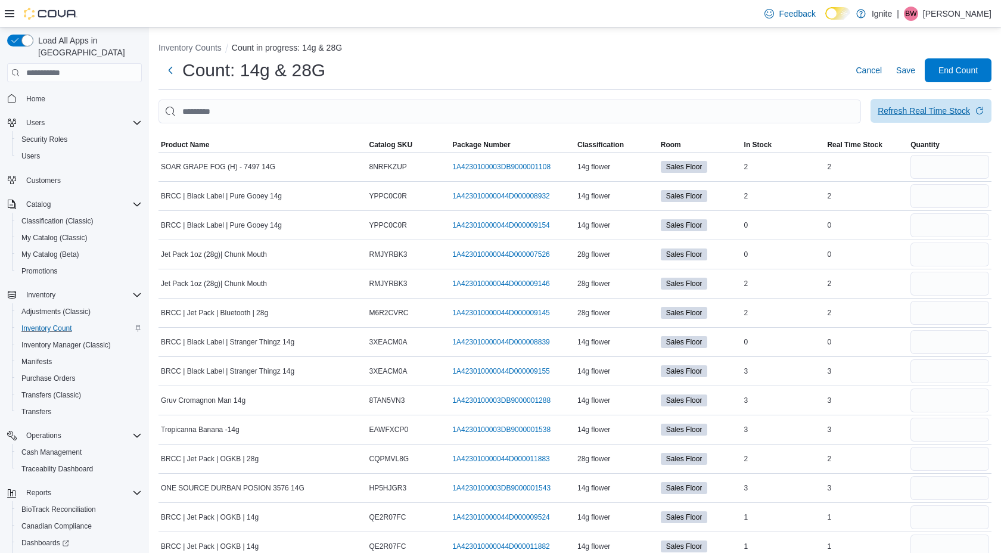
click at [944, 113] on div "Refresh Real Time Stock" at bounding box center [924, 111] width 92 height 12
click at [934, 170] on input "number" at bounding box center [949, 167] width 79 height 24
type input "*"
click at [936, 192] on input "number" at bounding box center [949, 196] width 79 height 24
type input "*"
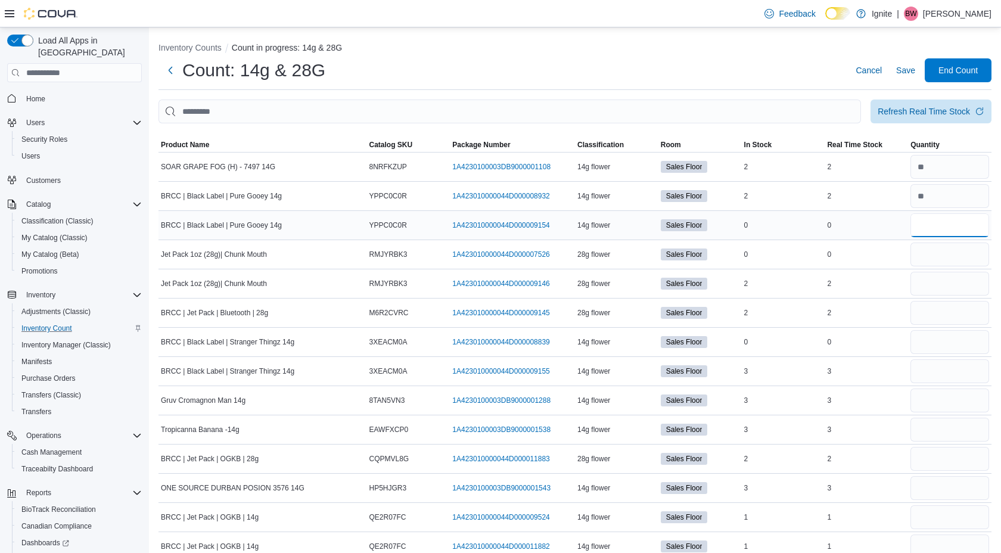
click at [937, 228] on input "number" at bounding box center [949, 225] width 79 height 24
type input "*"
click at [932, 259] on input "number" at bounding box center [949, 254] width 79 height 24
click at [928, 283] on input "number" at bounding box center [949, 284] width 79 height 24
type input "*"
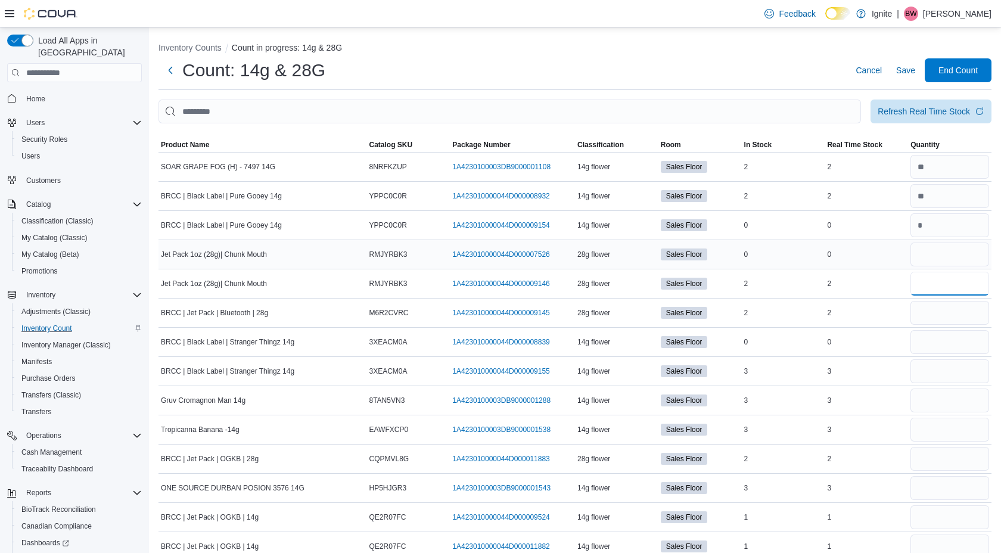
type input "*"
click at [960, 252] on input "number" at bounding box center [949, 254] width 79 height 24
type input "*"
click at [931, 318] on input "number" at bounding box center [949, 313] width 79 height 24
type input "*"
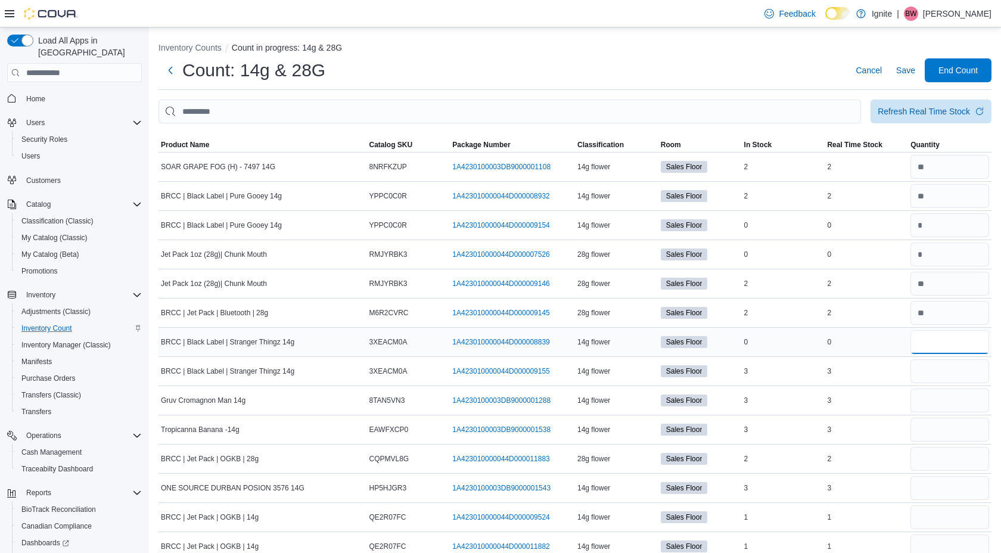
click at [930, 340] on input "number" at bounding box center [949, 342] width 79 height 24
type input "*"
click at [930, 375] on input "number" at bounding box center [949, 371] width 79 height 24
type input "*"
click at [930, 409] on input "number" at bounding box center [949, 400] width 79 height 24
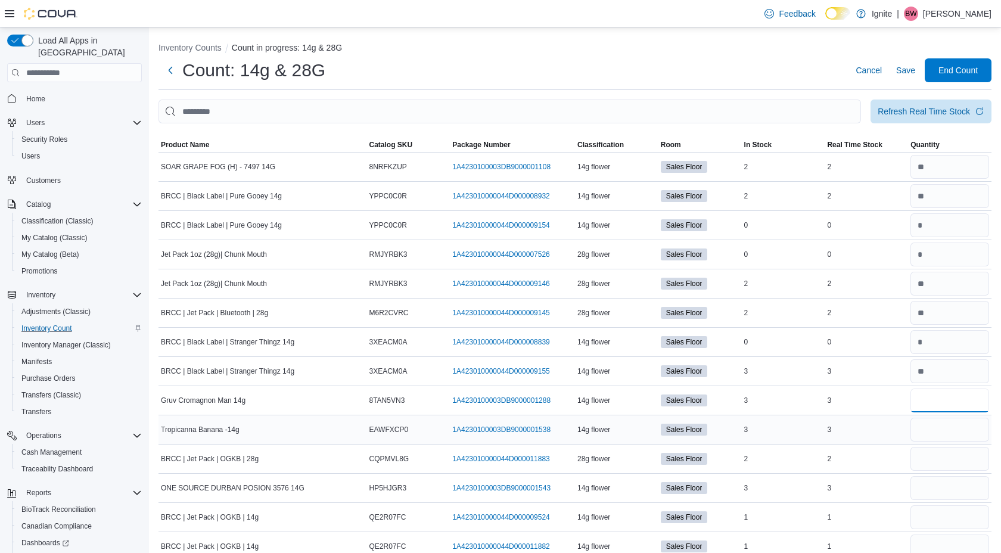
type input "*"
click at [927, 434] on input "number" at bounding box center [949, 430] width 79 height 24
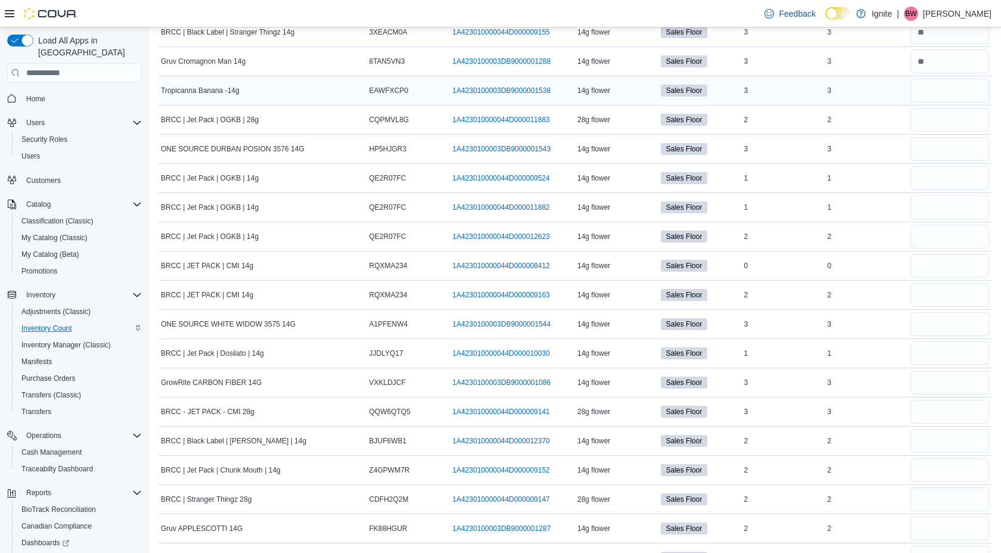
scroll to position [341, 0]
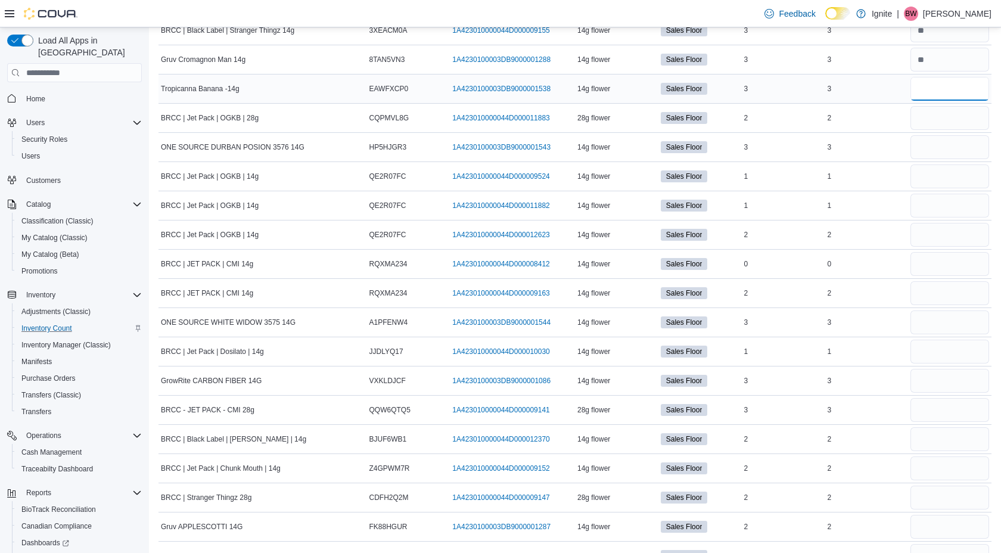
click at [937, 90] on input "number" at bounding box center [949, 89] width 79 height 24
type input "*"
click at [950, 115] on input "number" at bounding box center [949, 118] width 79 height 24
type input "*"
click at [948, 149] on input "number" at bounding box center [949, 147] width 79 height 24
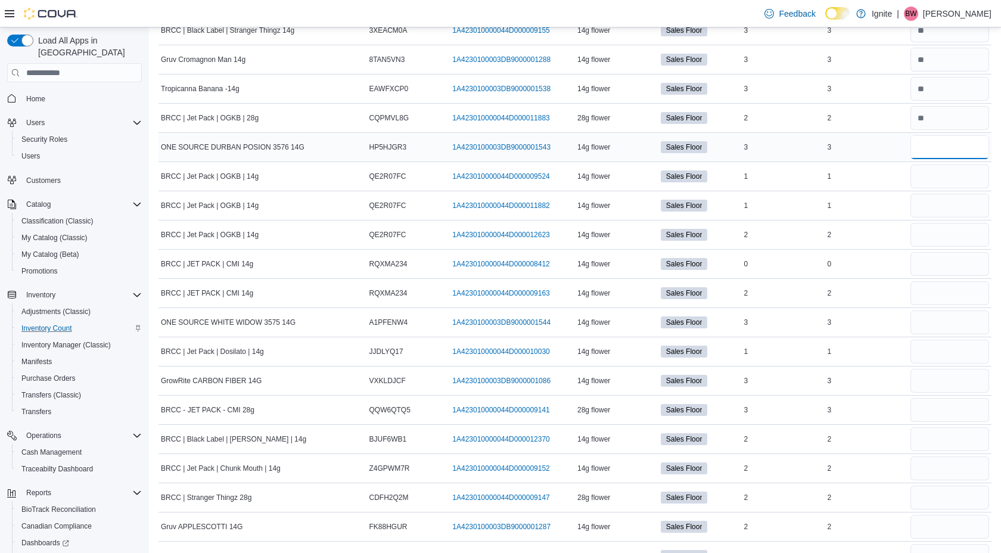
type input "*"
click at [940, 174] on input "number" at bounding box center [949, 176] width 79 height 24
type input "*"
click at [933, 203] on input "number" at bounding box center [949, 206] width 79 height 24
type input "*"
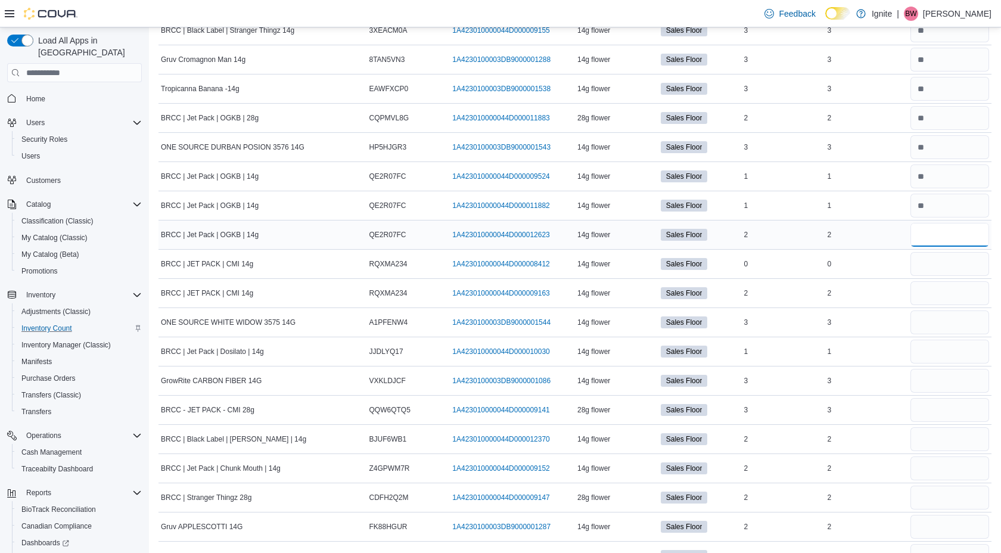
click at [925, 239] on input "number" at bounding box center [949, 235] width 79 height 24
type input "*"
click at [923, 267] on input "number" at bounding box center [949, 264] width 79 height 24
type input "*"
click at [928, 326] on input "number" at bounding box center [949, 322] width 79 height 24
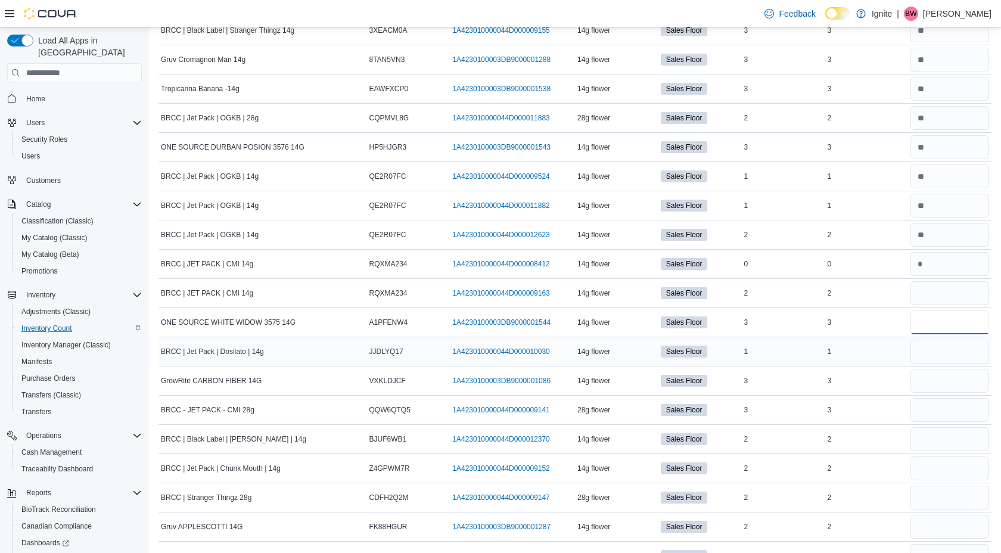
type input "*"
click at [927, 352] on input "number" at bounding box center [949, 352] width 79 height 24
type input "*"
click at [932, 381] on input "number" at bounding box center [949, 381] width 79 height 24
type input "*"
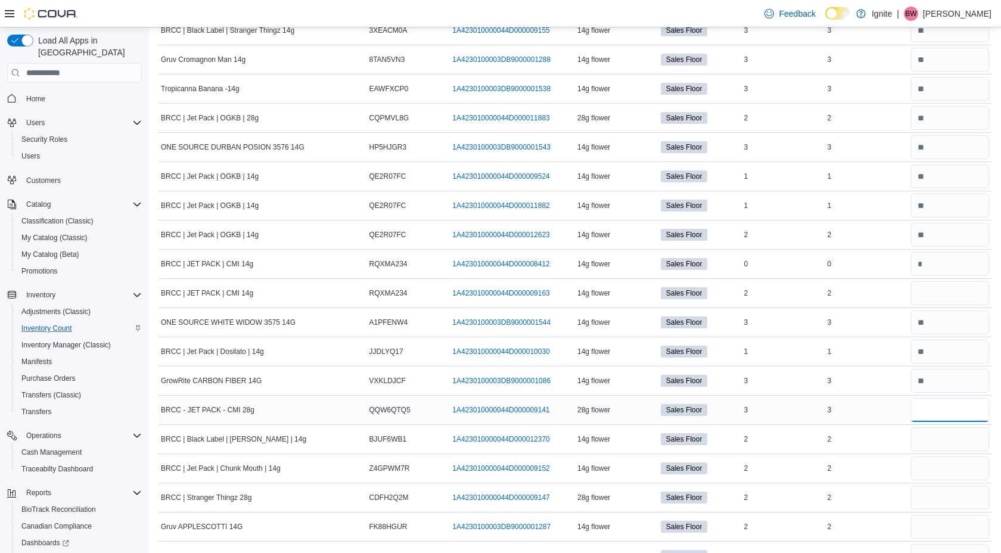
click at [927, 409] on input "number" at bounding box center [949, 410] width 79 height 24
click at [927, 442] on input "number" at bounding box center [949, 439] width 79 height 24
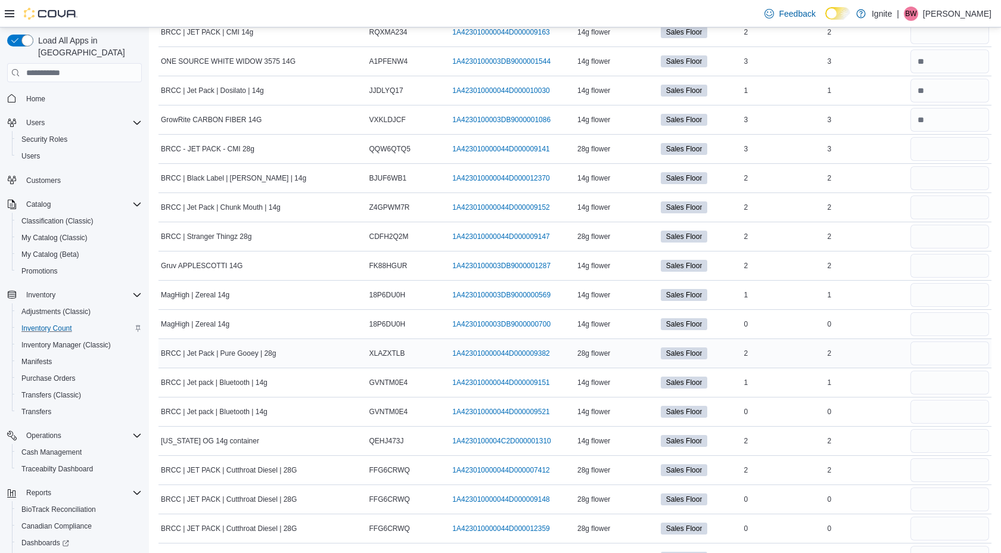
scroll to position [602, 0]
click at [929, 211] on input "number" at bounding box center [949, 207] width 79 height 24
click at [925, 237] on input "number" at bounding box center [949, 236] width 79 height 24
type input "*"
click at [925, 266] on input "number" at bounding box center [949, 265] width 79 height 24
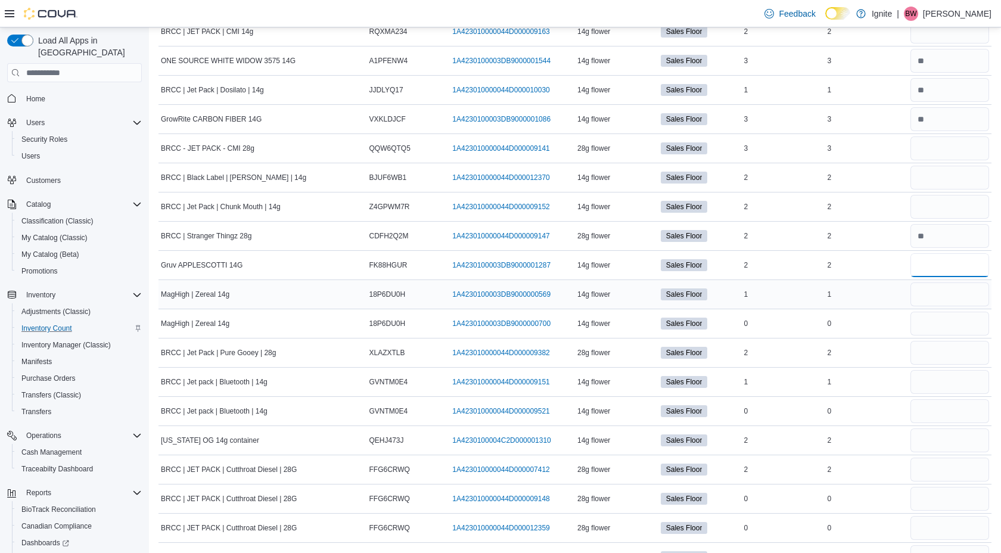
type input "*"
click at [928, 294] on input "number" at bounding box center [949, 294] width 79 height 24
type input "*"
click at [928, 326] on input "number" at bounding box center [949, 324] width 79 height 24
type input "*"
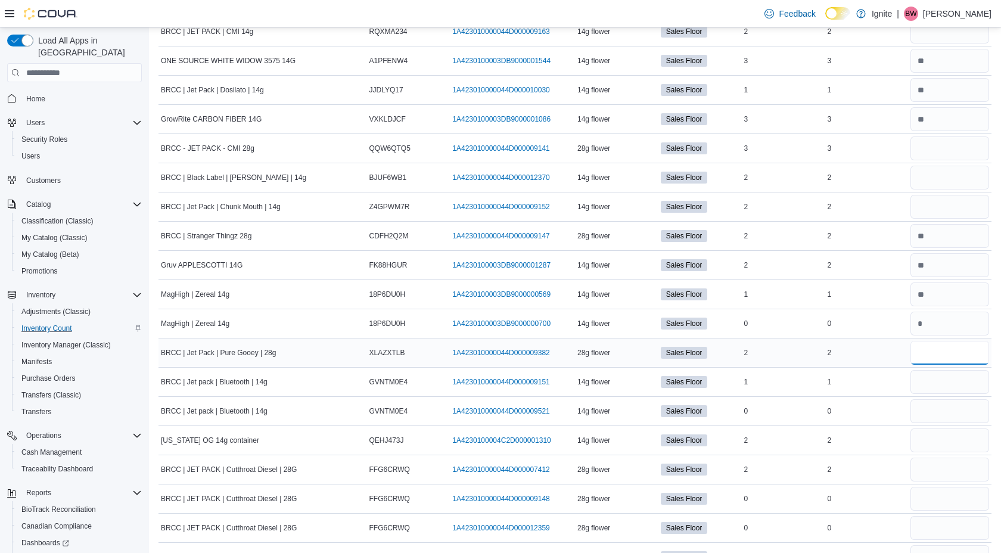
click at [930, 359] on input "number" at bounding box center [949, 353] width 79 height 24
type input "*"
click at [931, 383] on input "number" at bounding box center [949, 382] width 79 height 24
type input "*"
click at [942, 416] on input "number" at bounding box center [949, 411] width 79 height 24
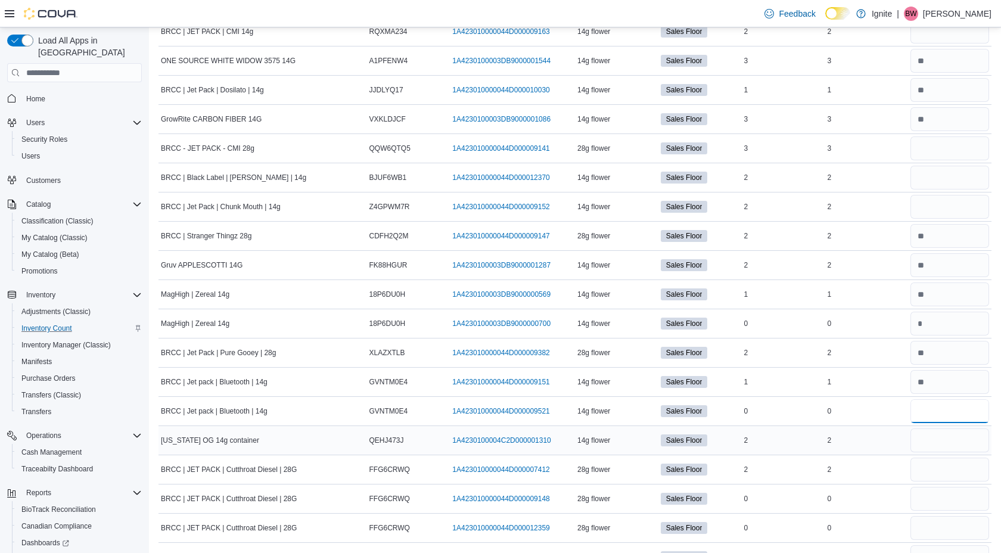
type input "*"
click at [932, 443] on input "number" at bounding box center [949, 440] width 79 height 24
type input "*"
click at [931, 474] on input "number" at bounding box center [949, 470] width 79 height 24
type input "*"
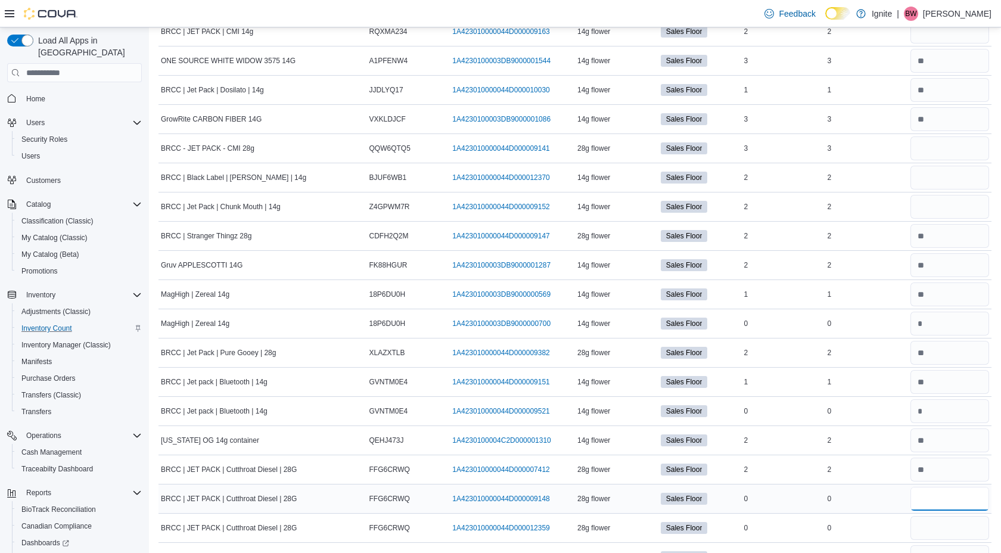
click at [930, 504] on input "number" at bounding box center [949, 499] width 79 height 24
type input "*"
click at [933, 500] on input "number" at bounding box center [949, 499] width 79 height 24
type input "*"
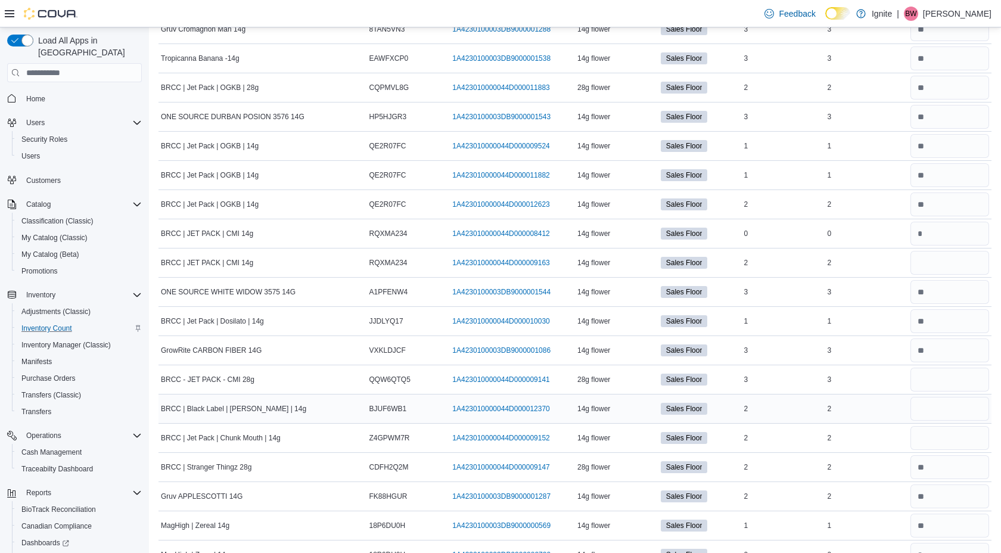
scroll to position [372, 0]
click at [926, 439] on input "number" at bounding box center [949, 437] width 79 height 24
type input "*"
click at [938, 262] on input "number" at bounding box center [949, 262] width 79 height 24
type input "*"
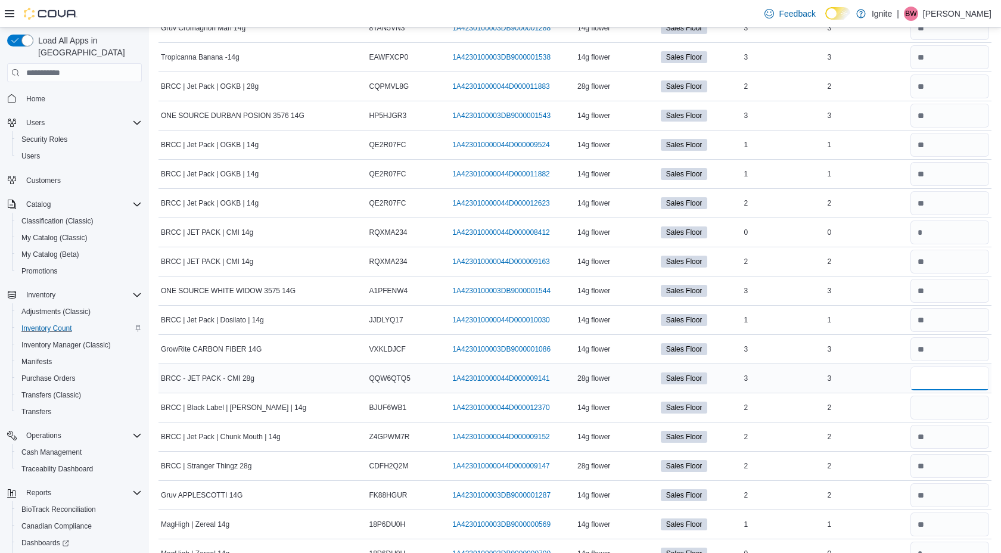
click at [931, 378] on input "number" at bounding box center [949, 378] width 79 height 24
type input "*"
click at [932, 376] on input "*" at bounding box center [949, 378] width 79 height 24
type input "*"
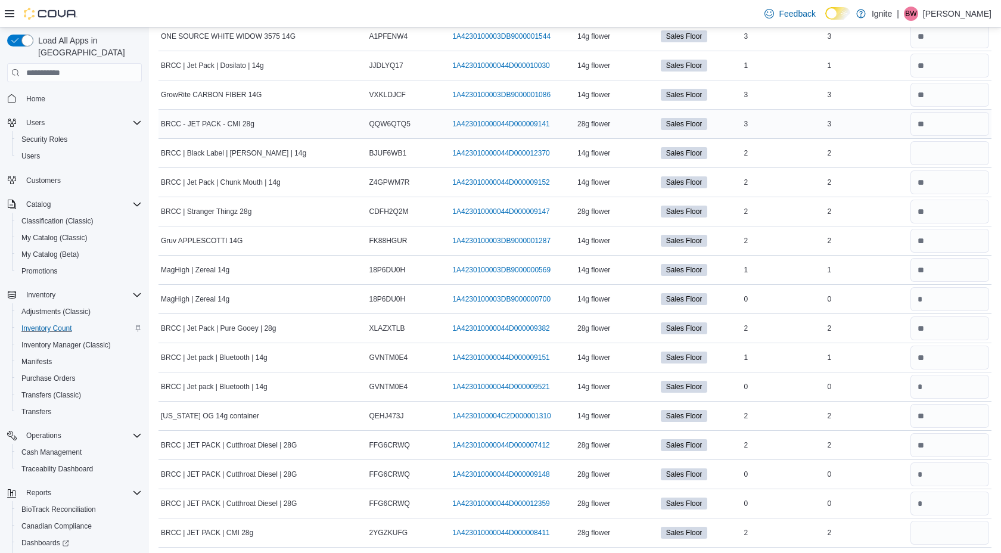
scroll to position [631, 0]
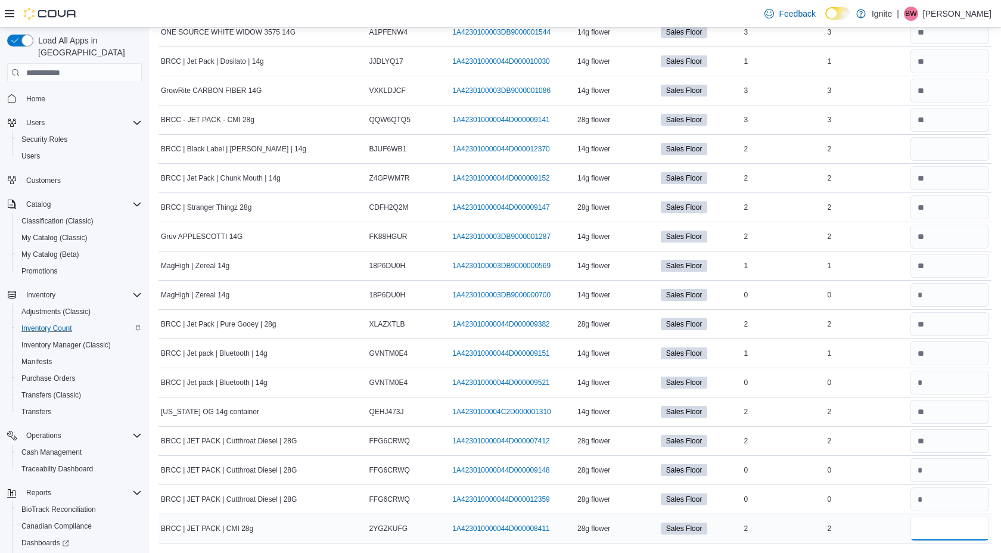
click at [938, 533] on input "number" at bounding box center [949, 529] width 79 height 24
type input "*"
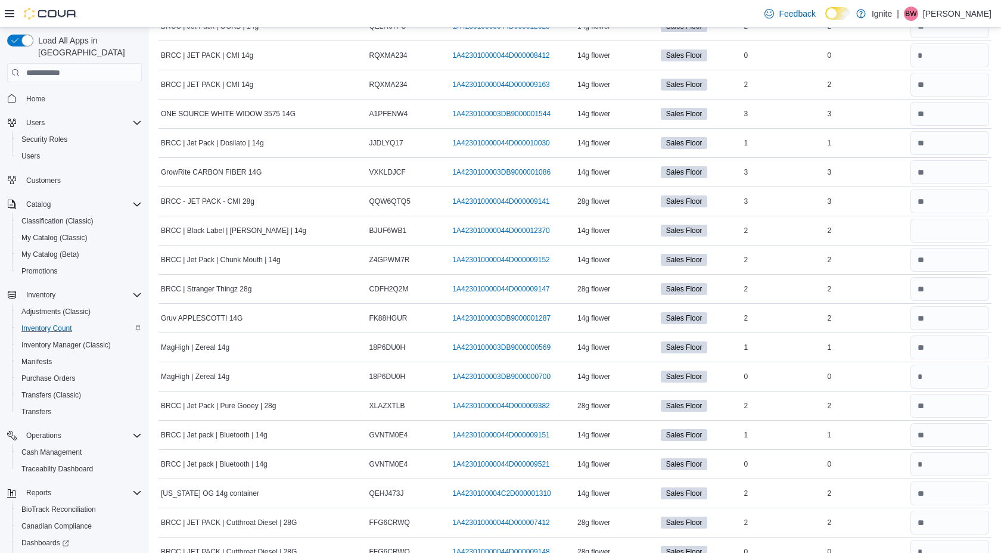
scroll to position [547, 0]
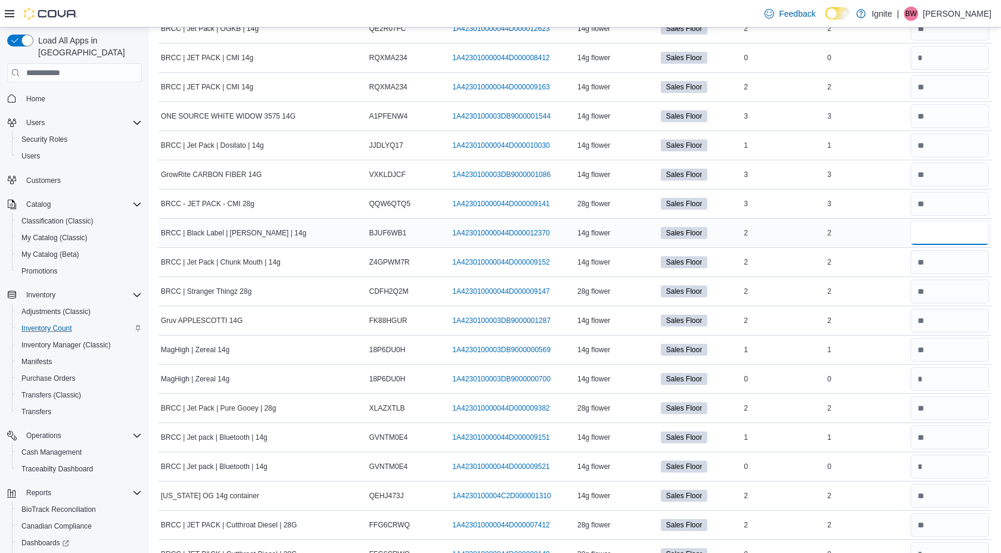
click at [939, 229] on input "number" at bounding box center [949, 233] width 79 height 24
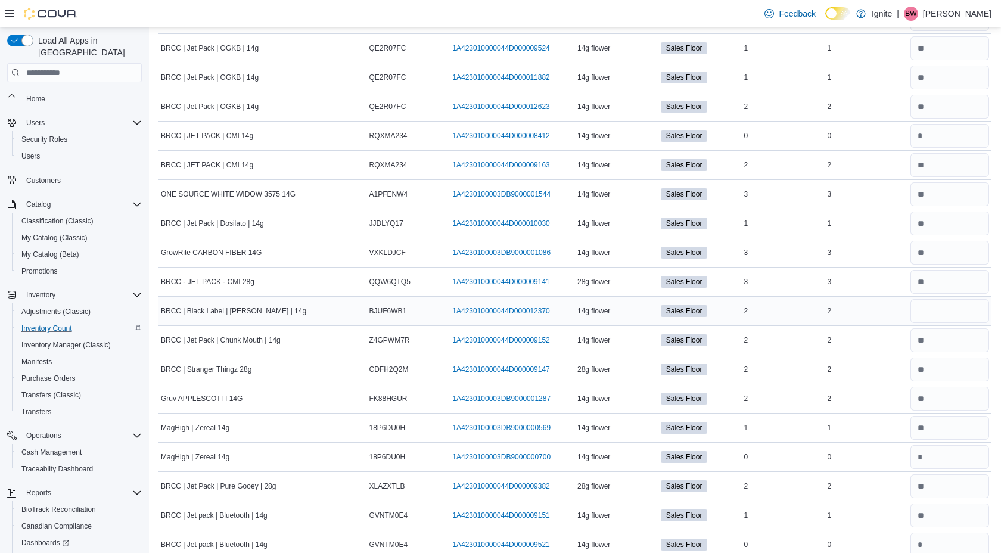
scroll to position [474, 0]
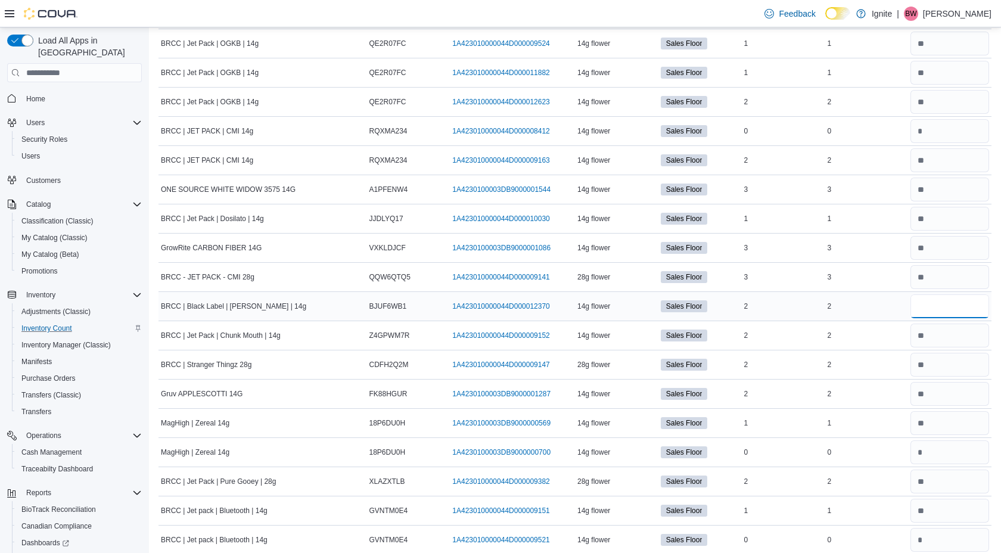
click at [923, 306] on input "number" at bounding box center [949, 306] width 79 height 24
type input "*"
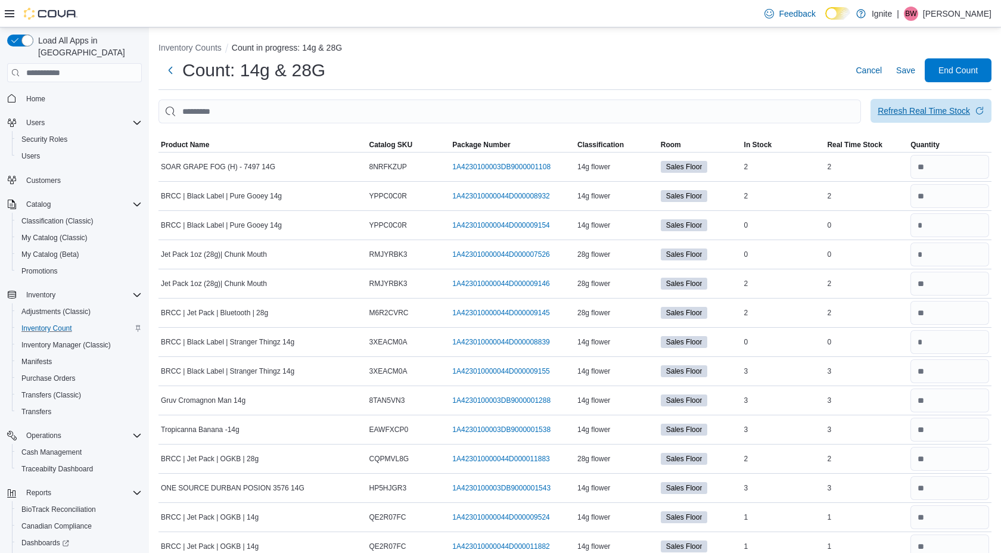
click at [928, 113] on div "Refresh Real Time Stock" at bounding box center [924, 111] width 92 height 12
click at [960, 69] on span "End Count" at bounding box center [957, 70] width 39 height 12
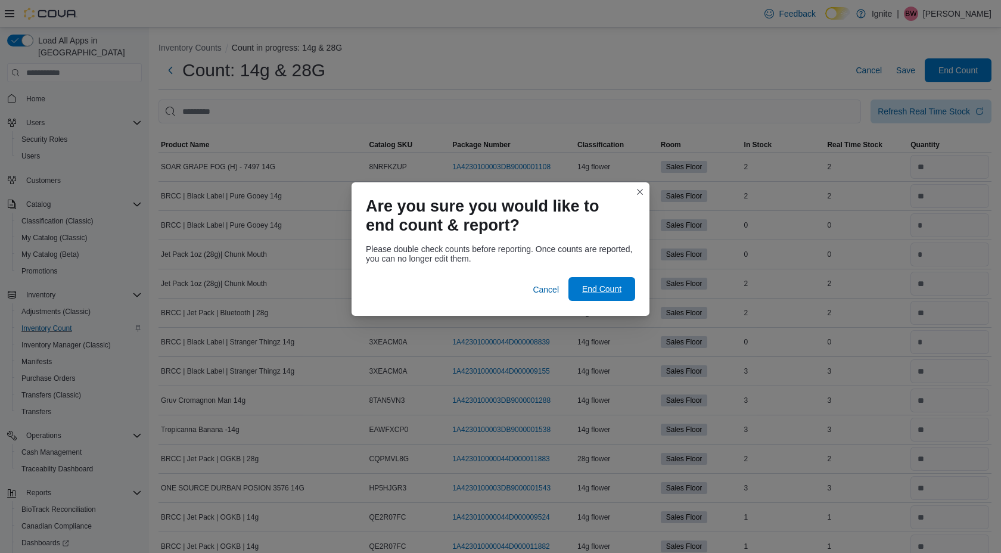
click at [595, 290] on span "End Count" at bounding box center [601, 289] width 39 height 12
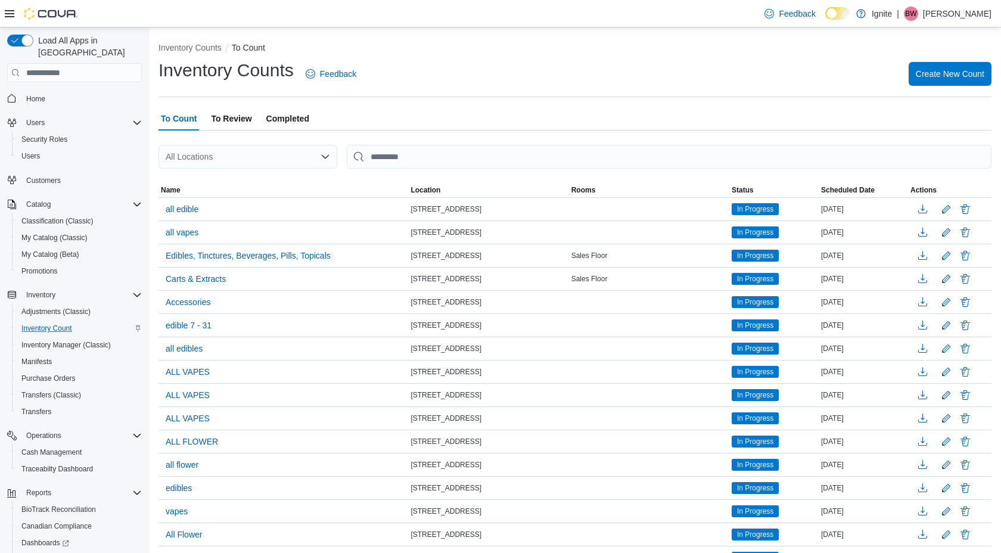
click at [322, 158] on icon "Open list of options" at bounding box center [326, 157] width 10 height 10
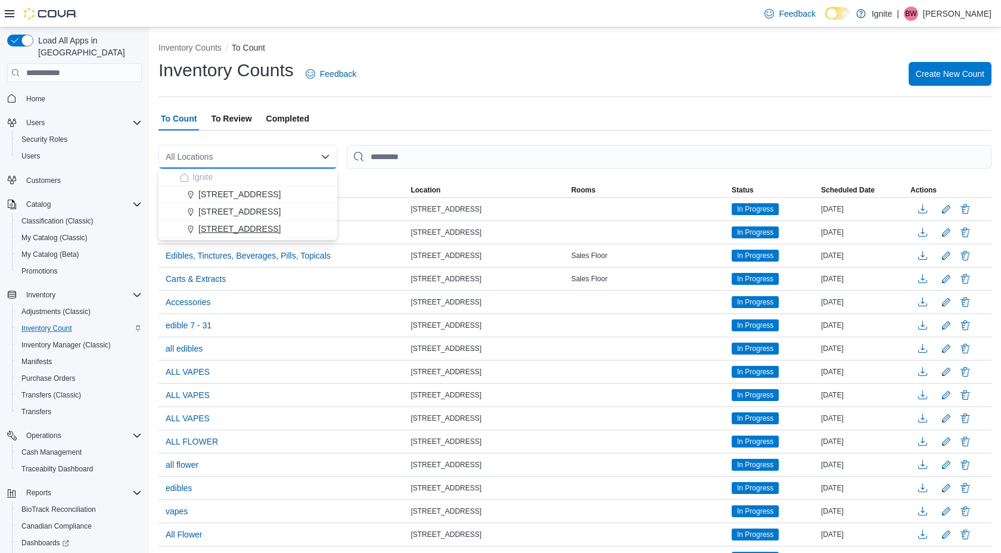
click at [229, 227] on span "[STREET_ADDRESS]" at bounding box center [239, 229] width 82 height 12
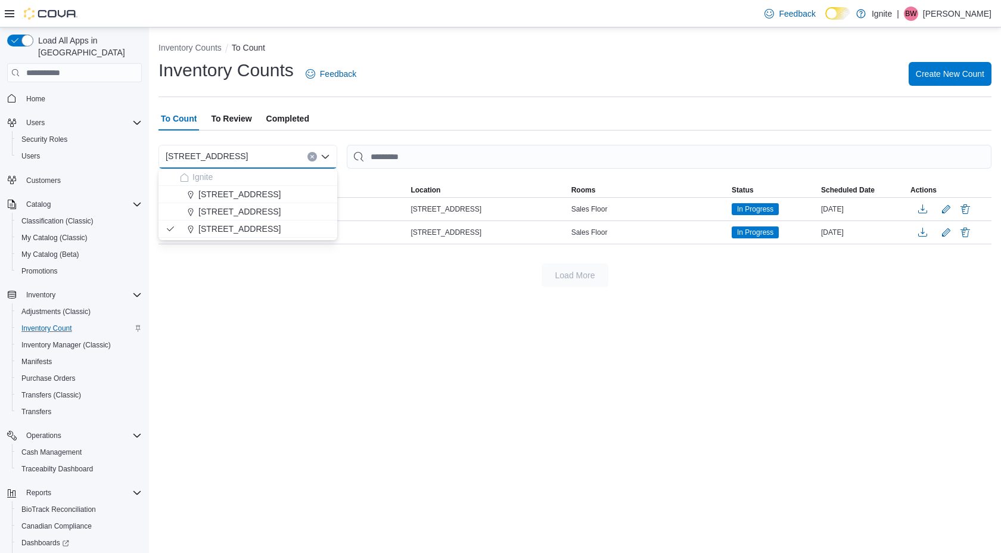
click at [522, 60] on div "Inventory Counts Feedback Create New Count" at bounding box center [574, 73] width 833 height 31
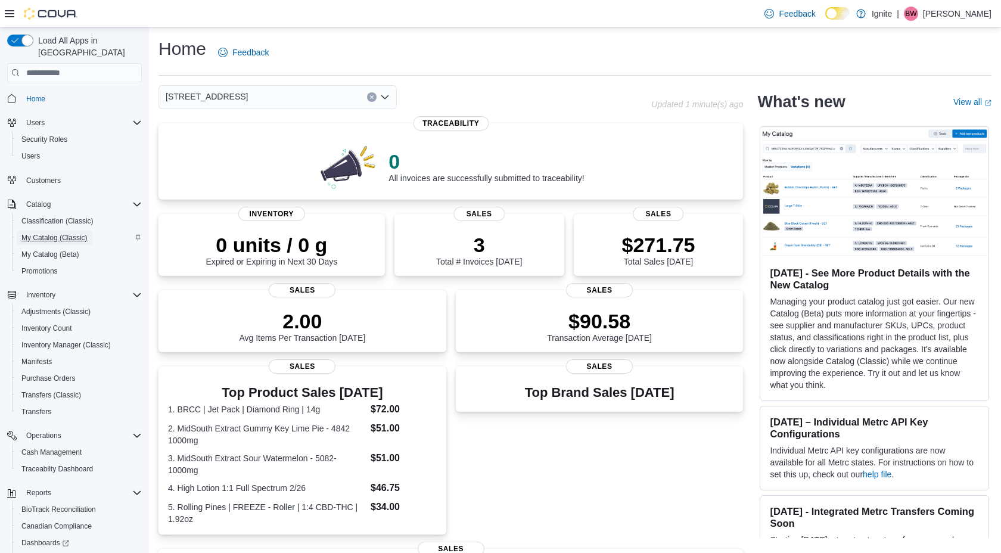
click at [69, 233] on span "My Catalog (Classic)" at bounding box center [54, 238] width 66 height 10
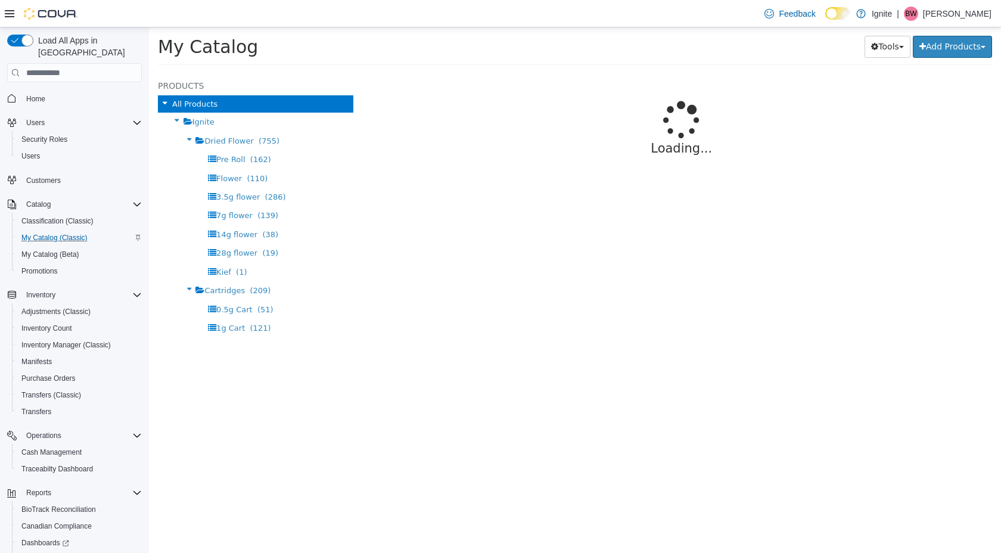
select select "**********"
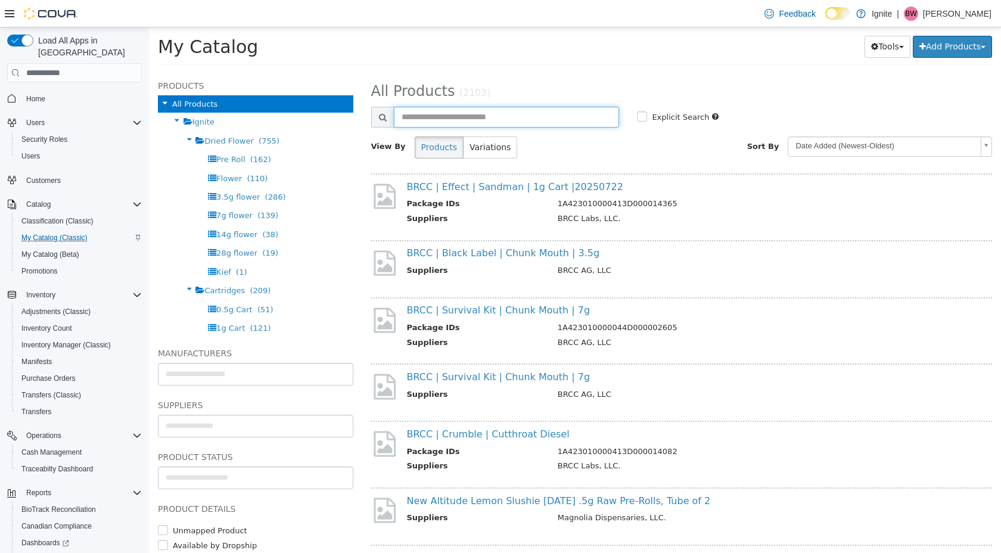
click at [423, 116] on input "text" at bounding box center [507, 117] width 226 height 21
type input "**********"
select select "**********"
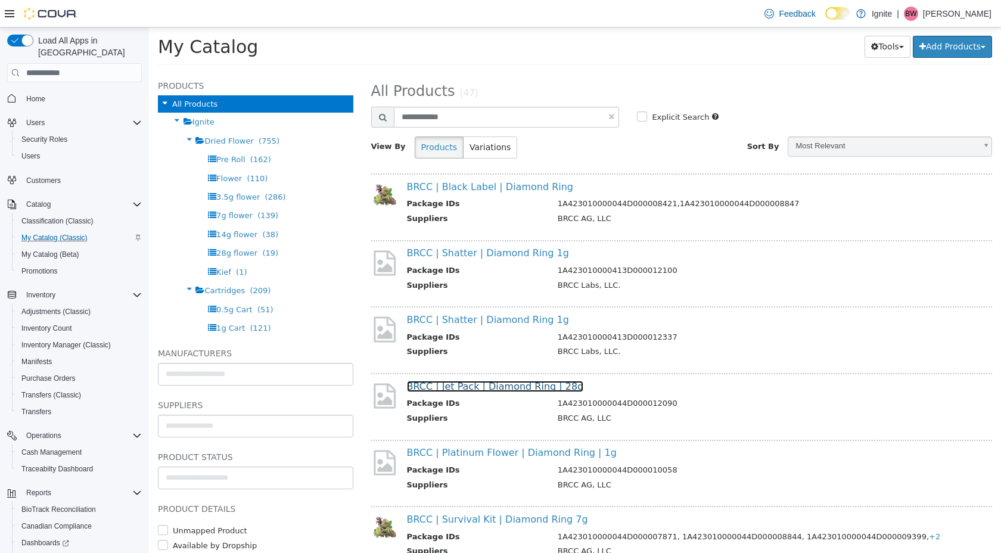
click at [504, 386] on link "BRCC | Jet Pack | Diamond Ring | 28g" at bounding box center [495, 386] width 177 height 11
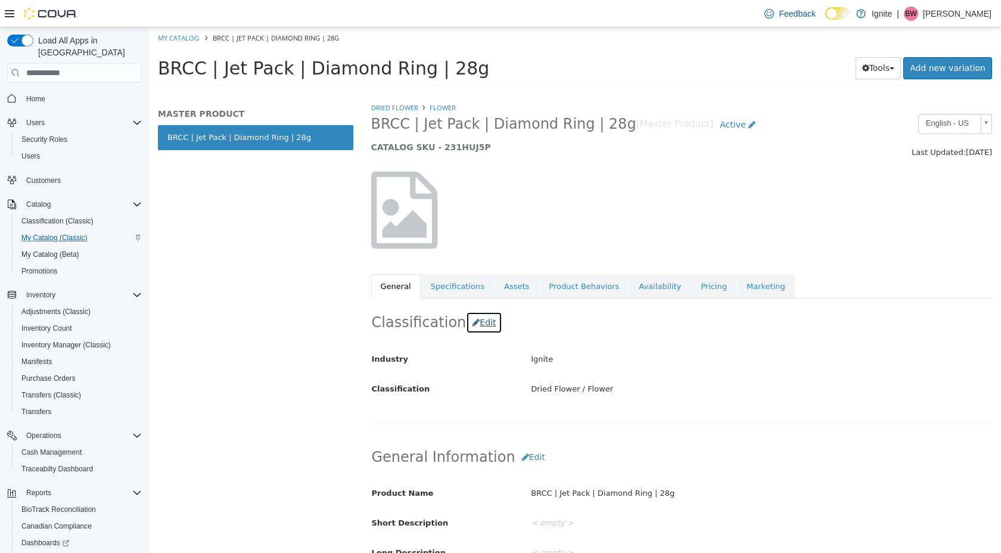
click at [475, 323] on button "Edit" at bounding box center [484, 323] width 36 height 22
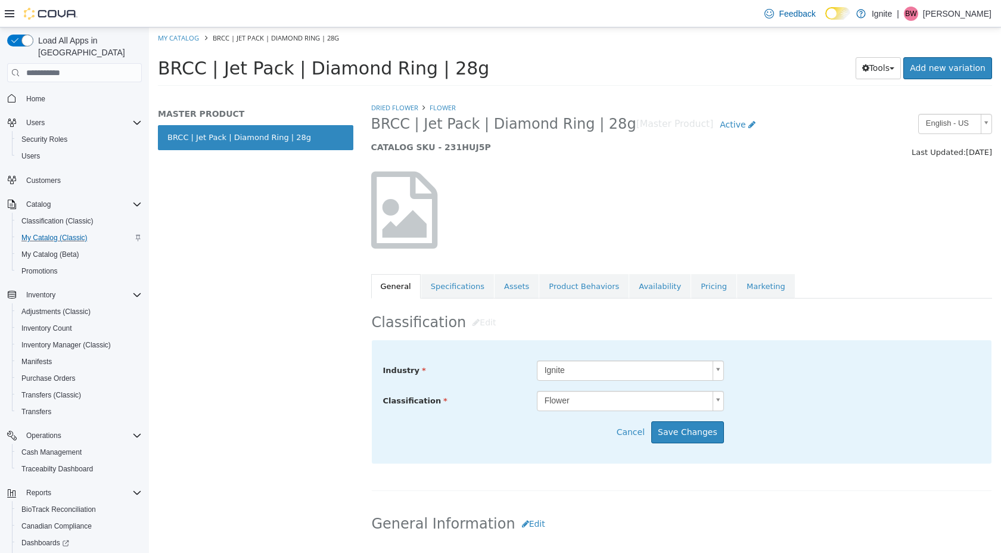
click at [576, 94] on body "Saving Bulk Changes... × My Catalog BRCC | Jet Pack | Diamond Ring | 28g BRCC |…" at bounding box center [575, 60] width 852 height 66
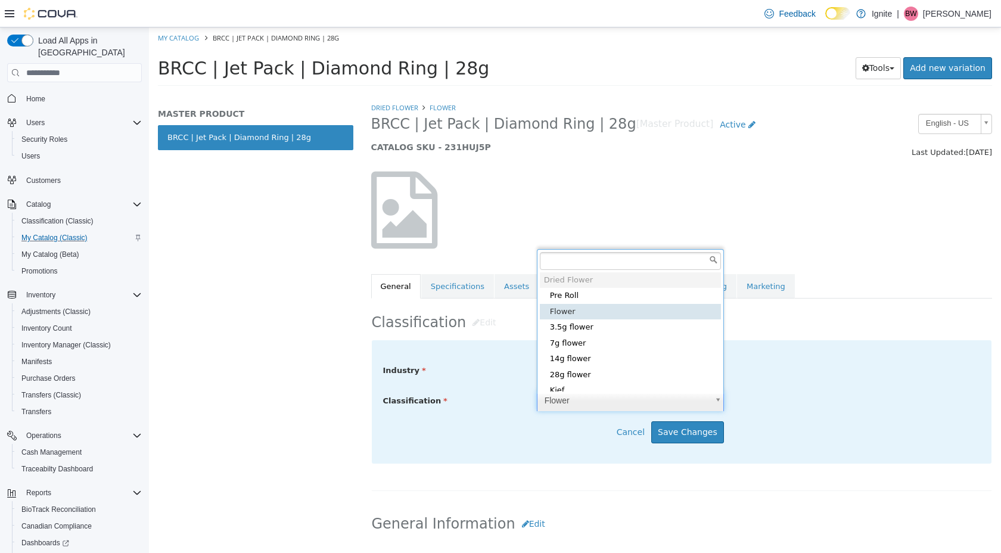
scroll to position [2, 0]
type input "*****"
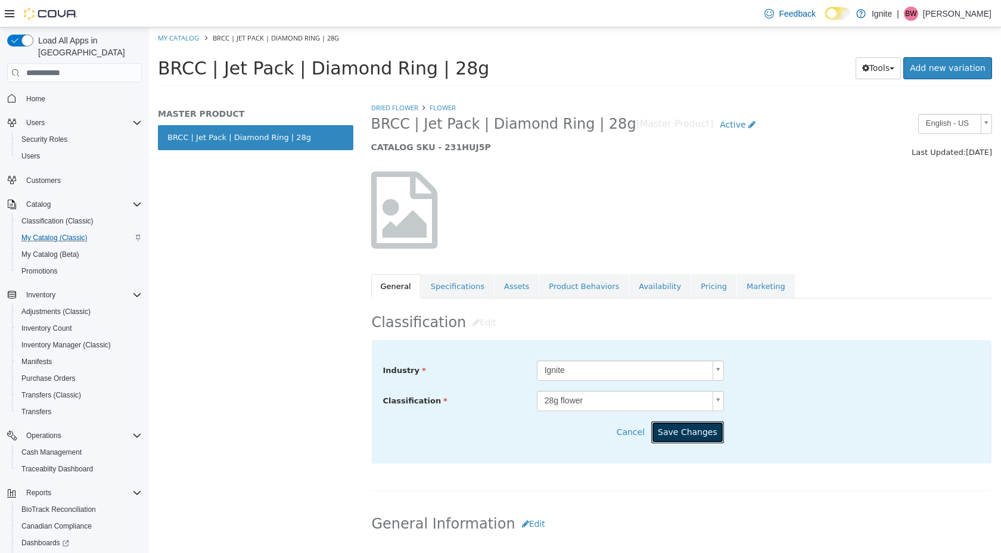
click at [683, 436] on button "Save Changes" at bounding box center [687, 432] width 73 height 22
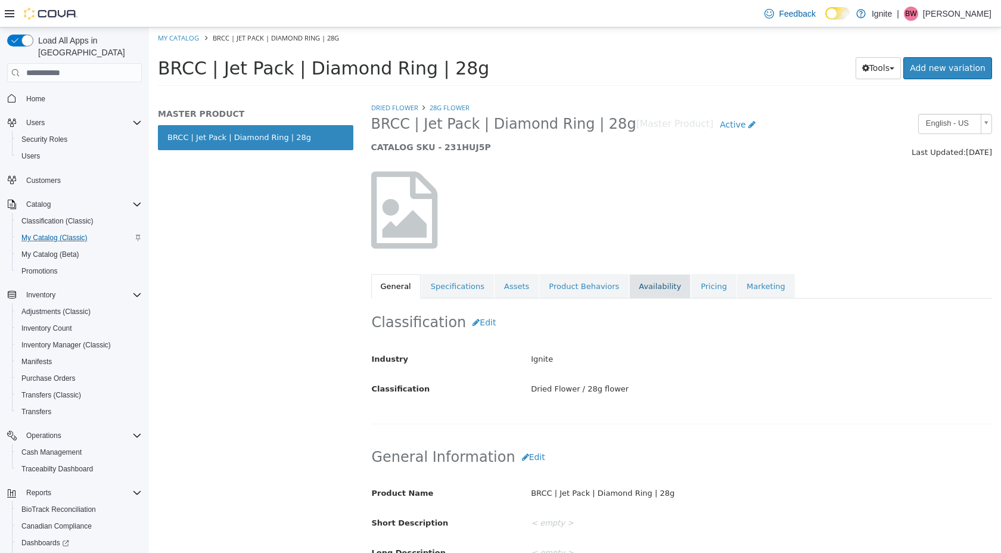
click at [652, 288] on link "Availability" at bounding box center [659, 286] width 61 height 25
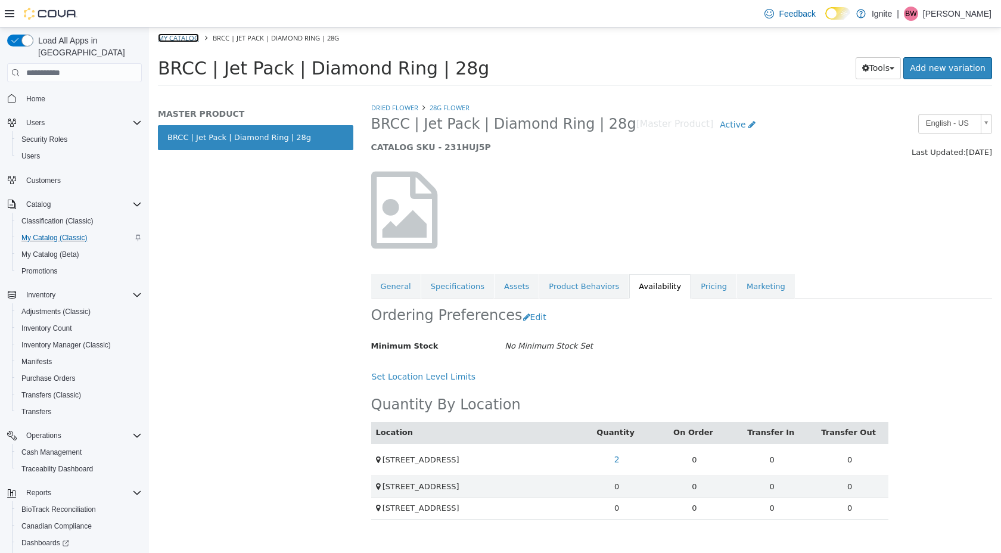
click at [186, 38] on link "My Catalog" at bounding box center [178, 37] width 41 height 9
select select "**********"
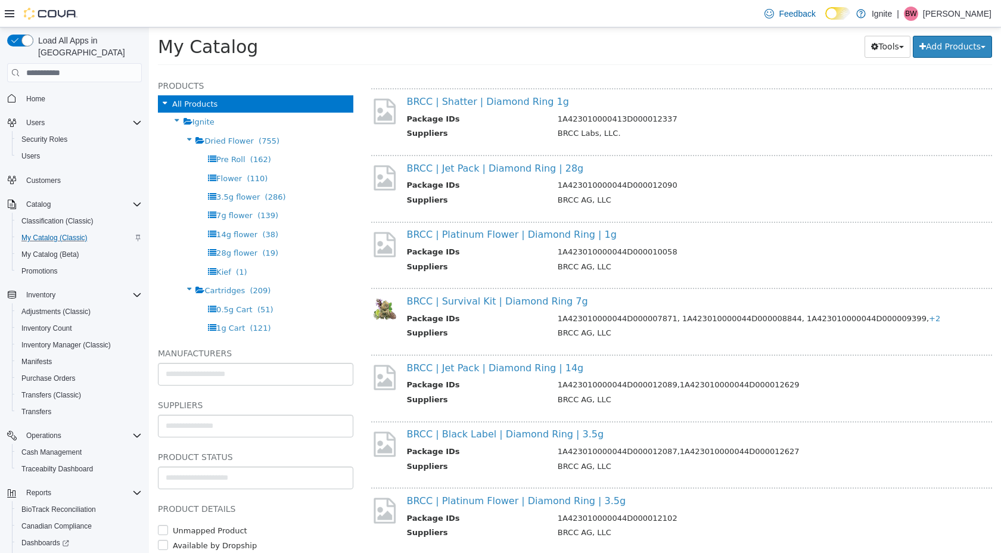
scroll to position [241, 0]
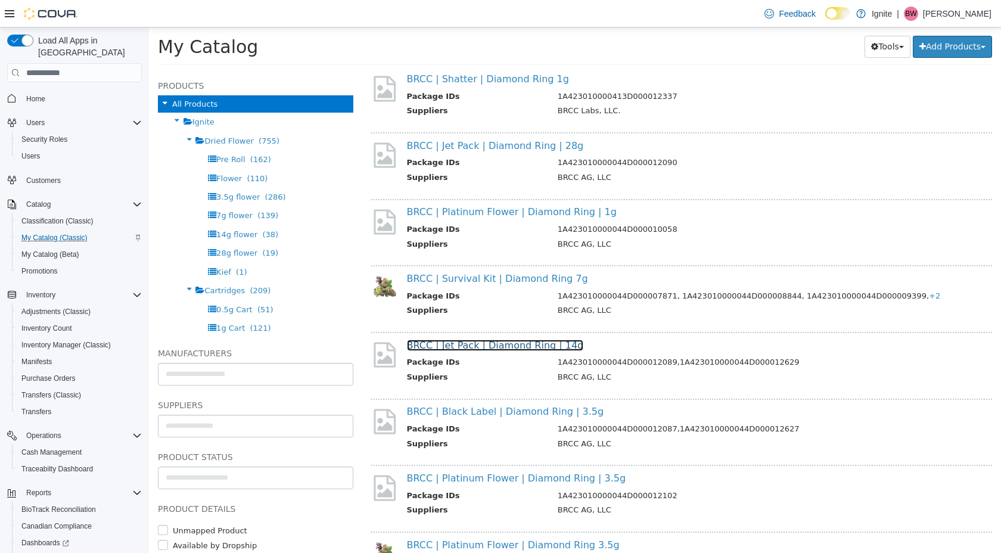
click at [486, 348] on link "BRCC | Jet Pack | Diamond Ring | 14g" at bounding box center [495, 345] width 177 height 11
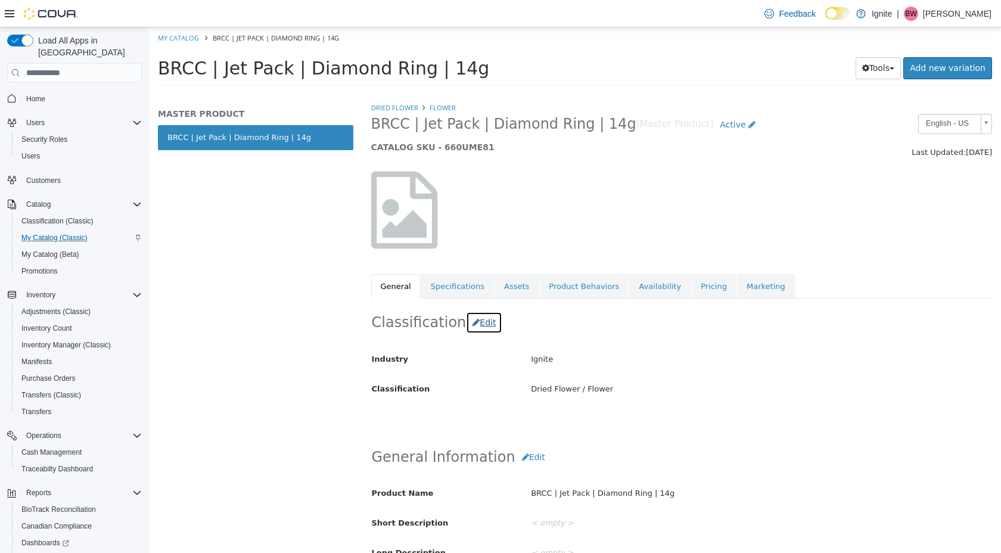
click at [476, 325] on button "Edit" at bounding box center [484, 323] width 36 height 22
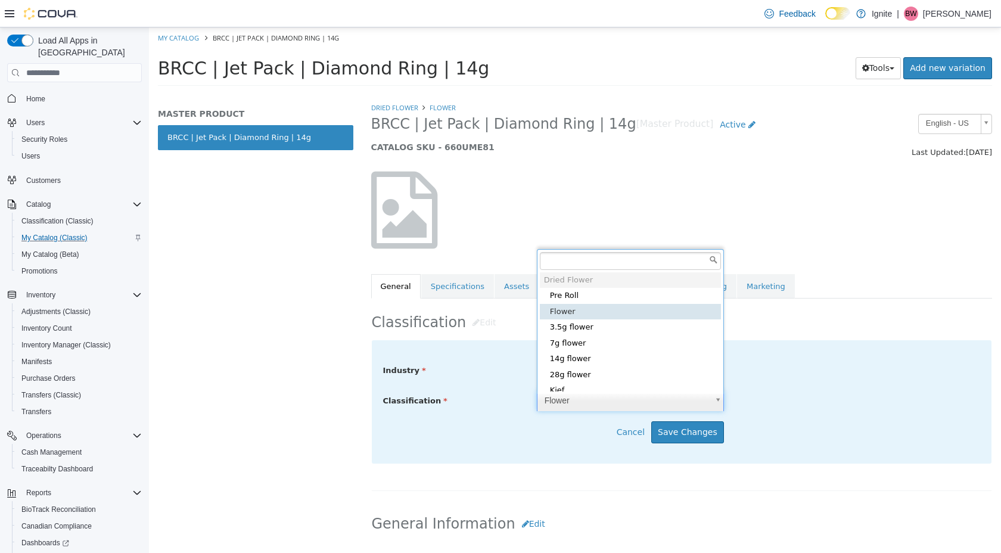
click at [581, 94] on body "Saving Bulk Changes... × My Catalog BRCC | Jet Pack | Diamond Ring | 14g BRCC |…" at bounding box center [575, 60] width 852 height 66
type input "*****"
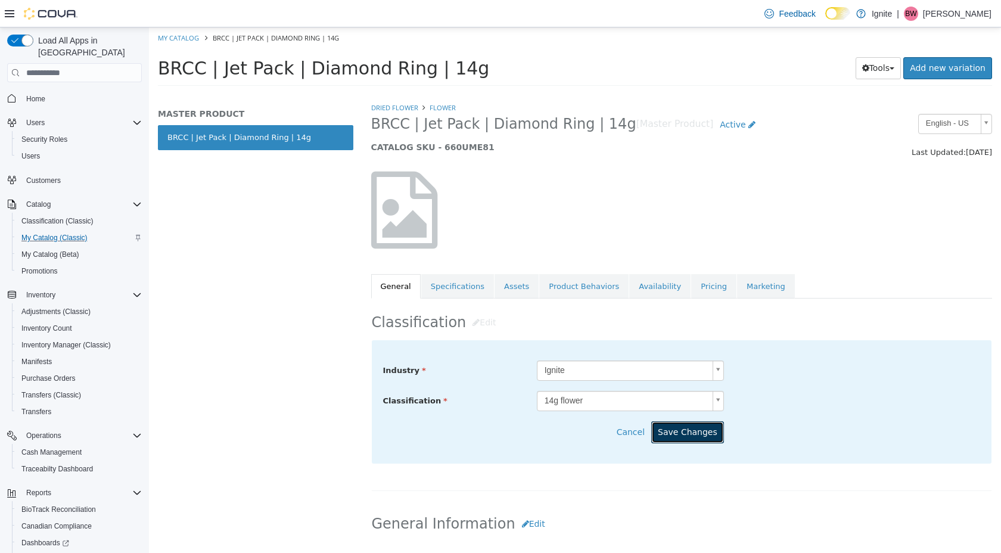
click at [691, 436] on button "Save Changes" at bounding box center [687, 432] width 73 height 22
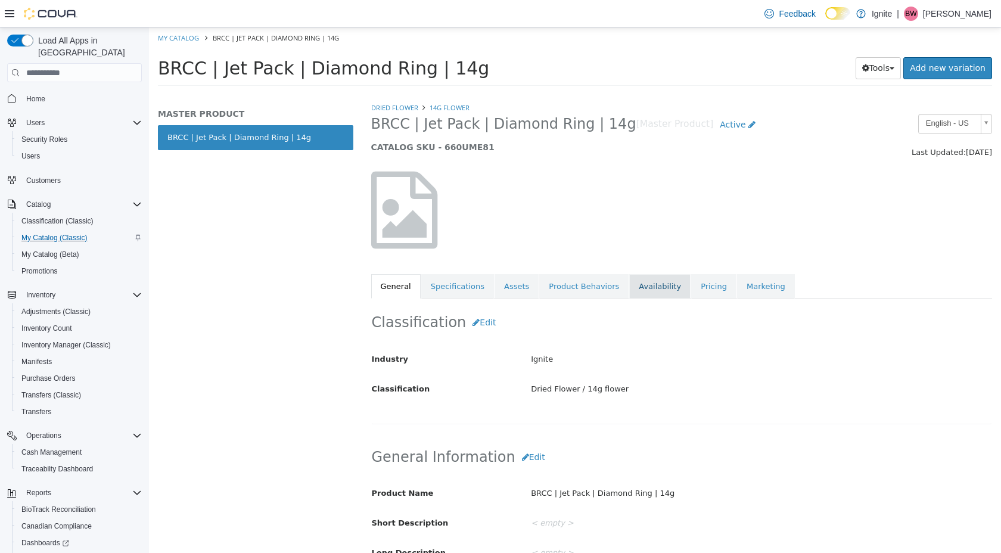
click at [649, 287] on link "Availability" at bounding box center [659, 286] width 61 height 25
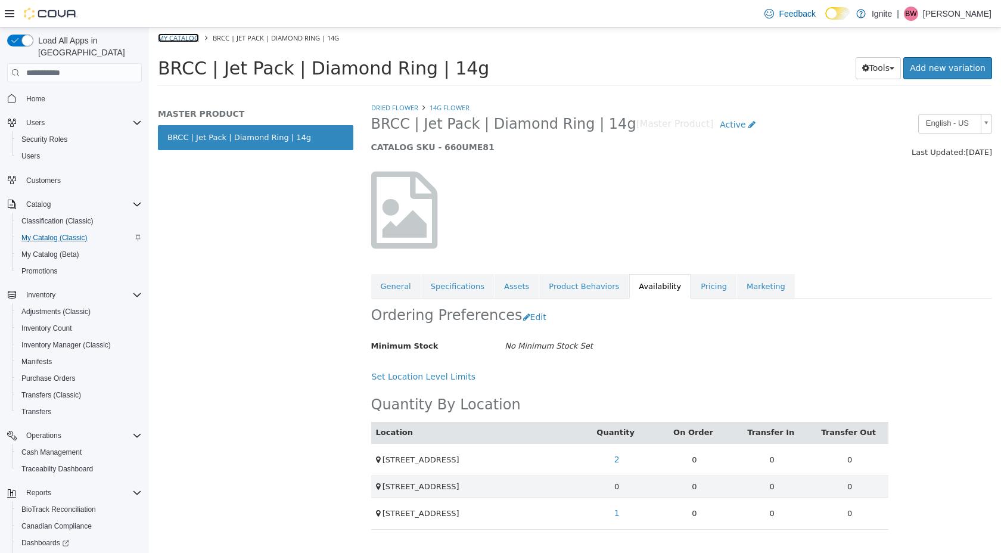
click at [172, 35] on link "My Catalog" at bounding box center [178, 37] width 41 height 9
select select "**********"
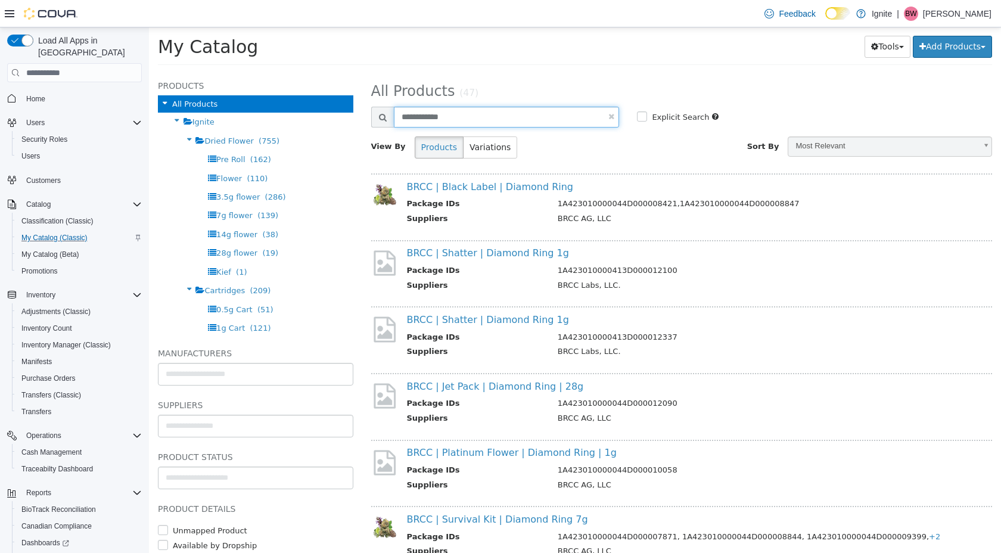
click at [467, 119] on input "**********" at bounding box center [507, 117] width 226 height 21
type input "*"
type input "********"
select select "**********"
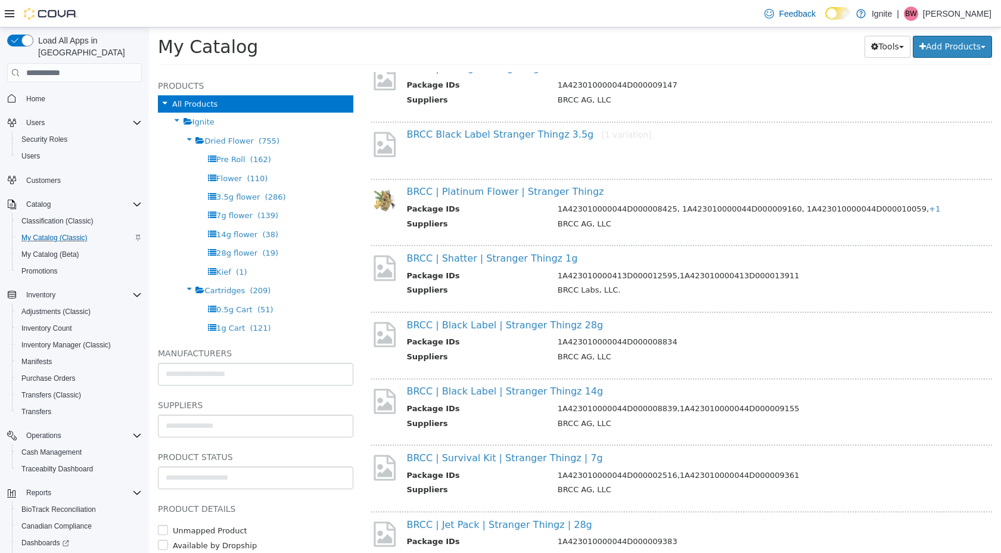
scroll to position [126, 0]
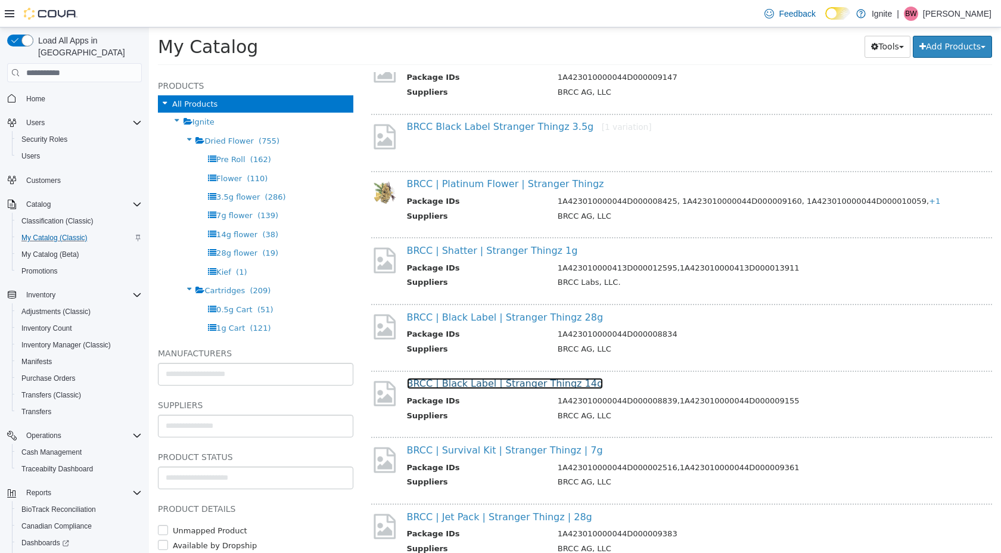
click at [515, 384] on link "BRCC | Black Label | Stranger Thingz 14g" at bounding box center [505, 383] width 197 height 11
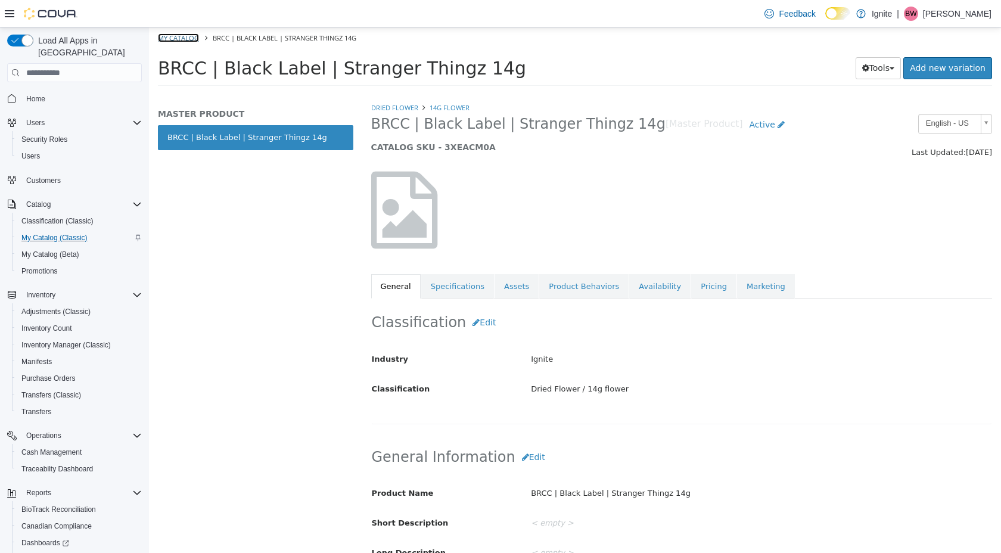
click at [178, 36] on link "My Catalog" at bounding box center [178, 37] width 41 height 9
select select "**********"
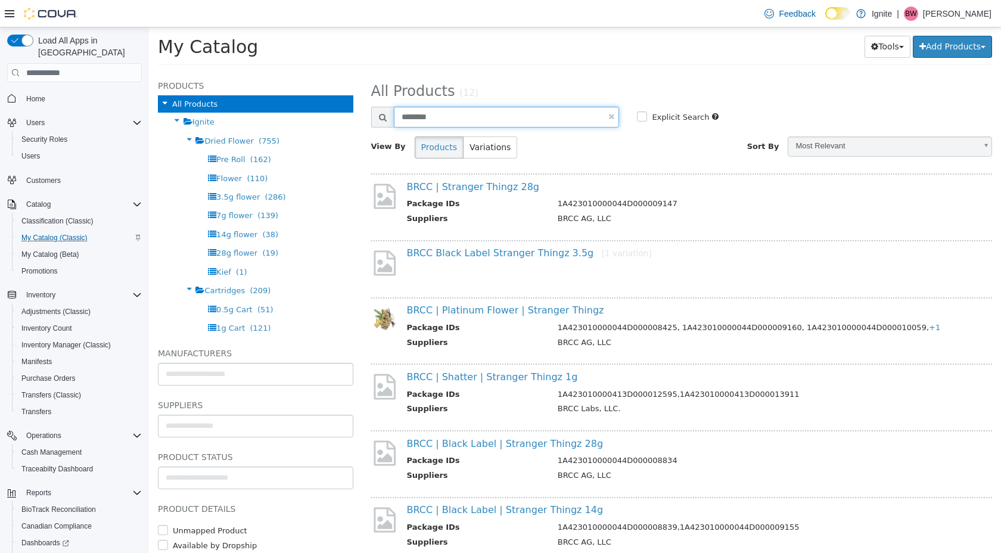
click at [435, 123] on input "********" at bounding box center [507, 117] width 226 height 21
type input "*"
type input "****"
select select "**********"
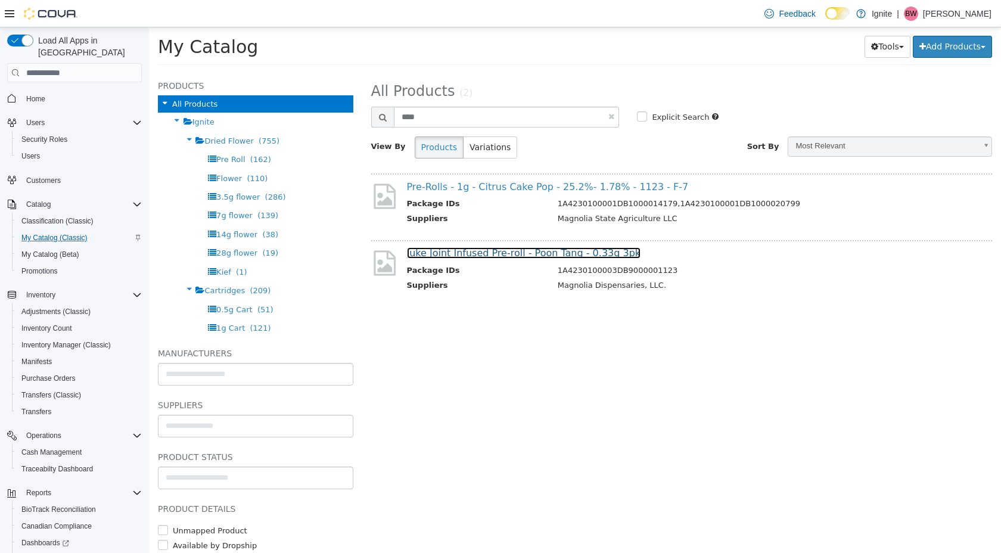
click at [511, 253] on link "Juke Joint Infused Pre-roll - Poon Tang - 0.33g 3pk" at bounding box center [524, 252] width 234 height 11
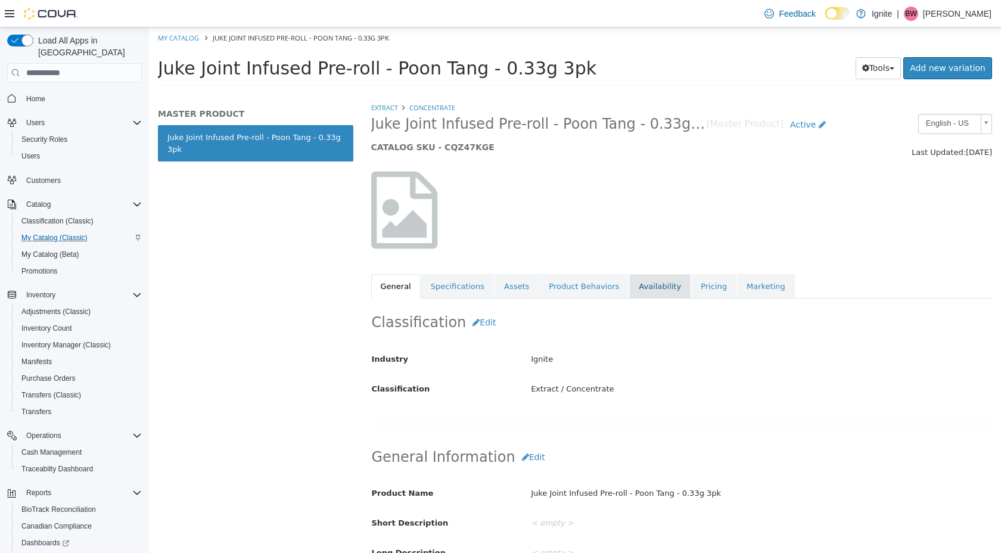
click at [655, 288] on link "Availability" at bounding box center [659, 286] width 61 height 25
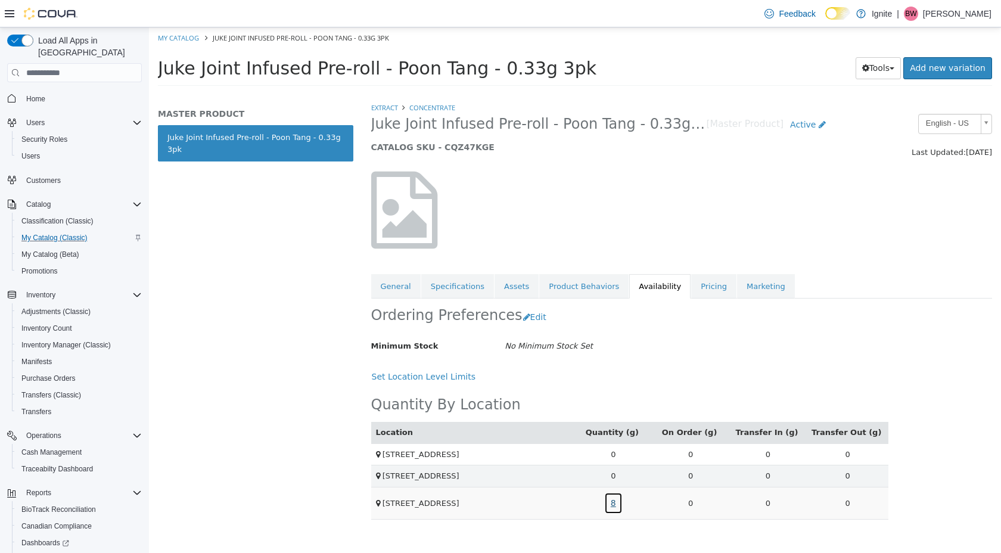
click at [617, 503] on link "8" at bounding box center [613, 503] width 18 height 22
click at [648, 379] on div "Set Location Level Limits" at bounding box center [630, 377] width 518 height 22
click at [405, 287] on link "General" at bounding box center [395, 286] width 49 height 25
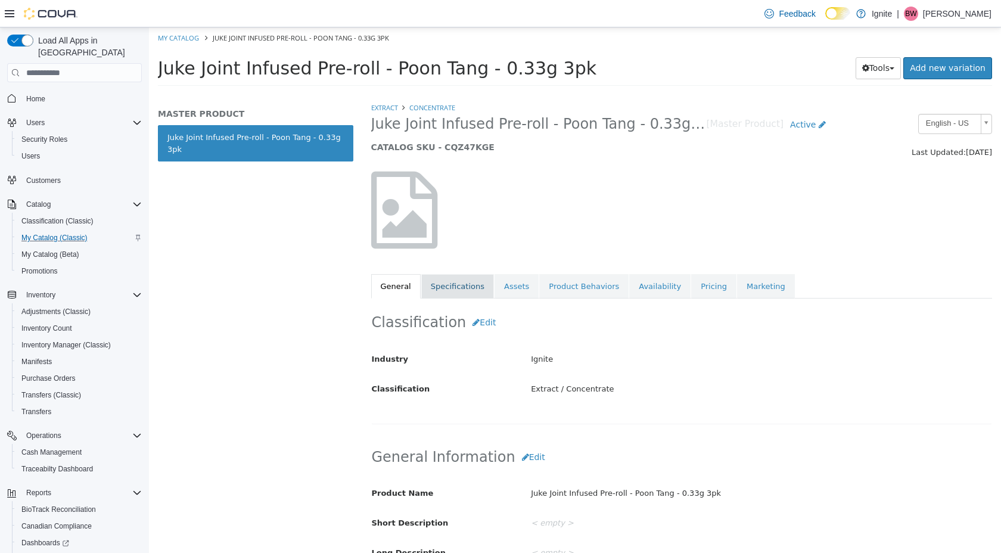
click at [458, 288] on link "Specifications" at bounding box center [457, 286] width 73 height 25
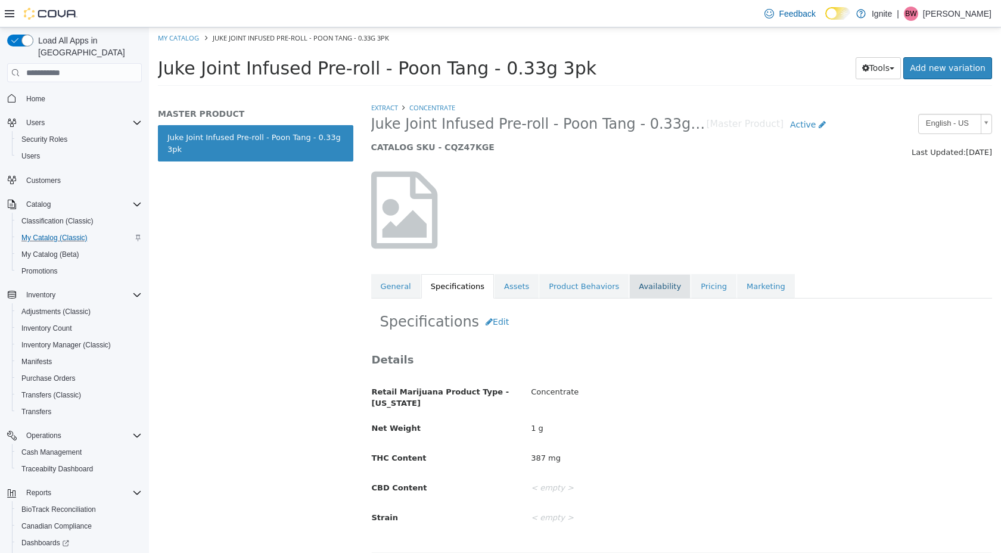
click at [639, 290] on link "Availability" at bounding box center [659, 286] width 61 height 25
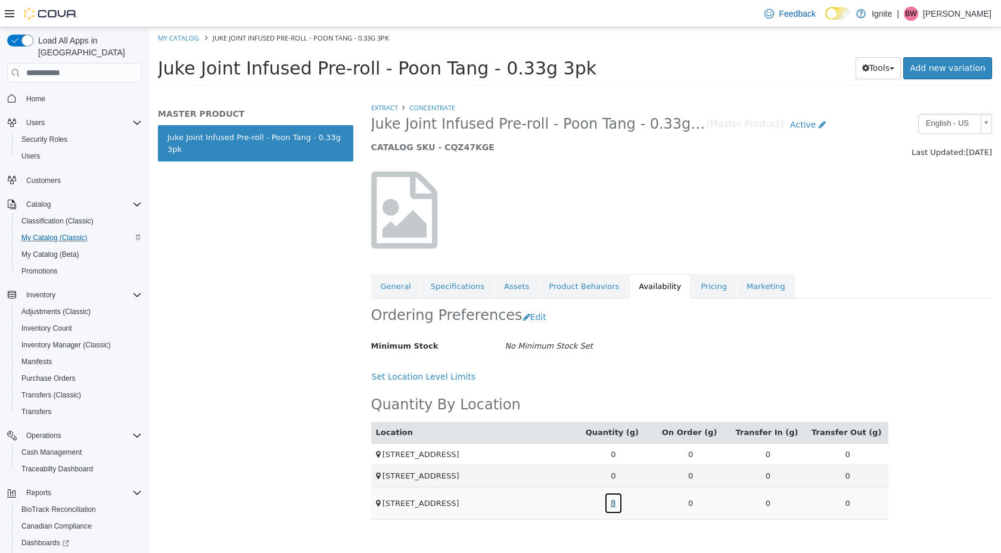
click at [618, 505] on link "8" at bounding box center [613, 503] width 18 height 22
